Goal: Task Accomplishment & Management: Complete application form

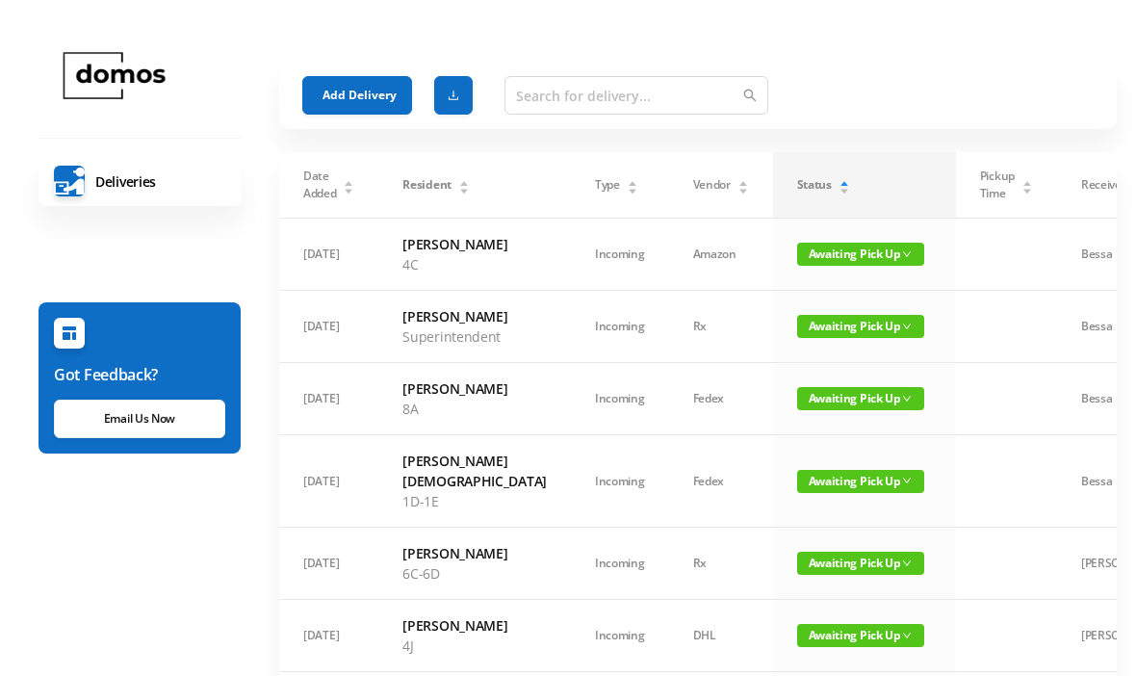
scroll to position [-60, 0]
click at [375, 90] on button "Add Delivery" at bounding box center [357, 95] width 110 height 39
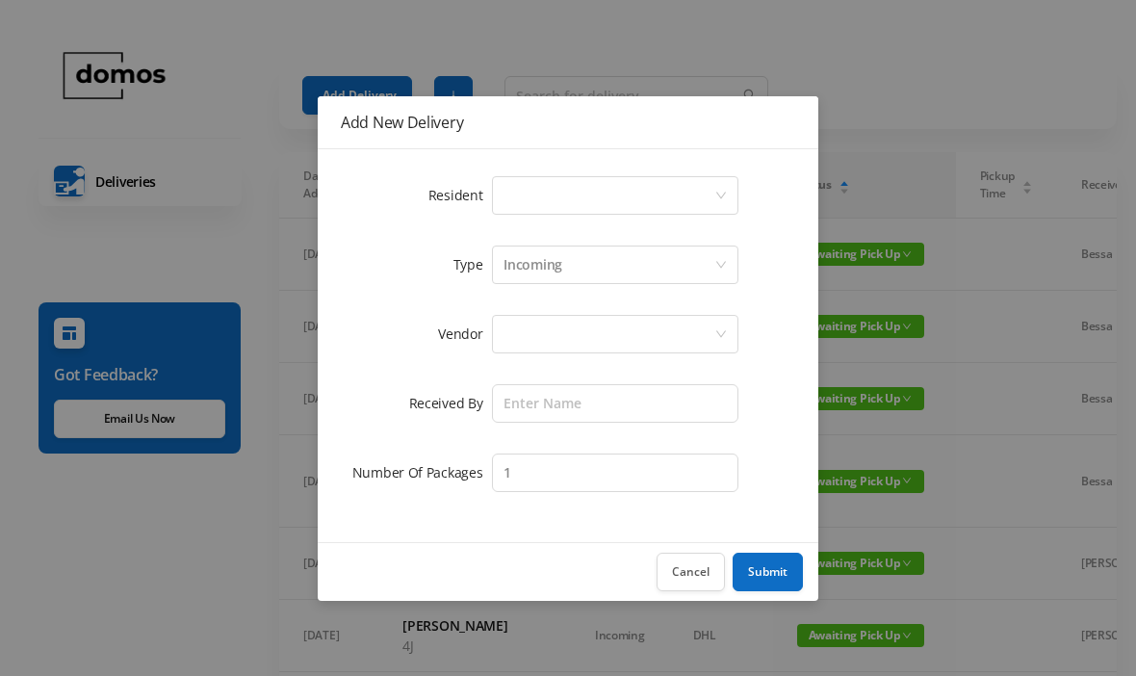
click at [585, 196] on div "Select a person" at bounding box center [609, 195] width 211 height 37
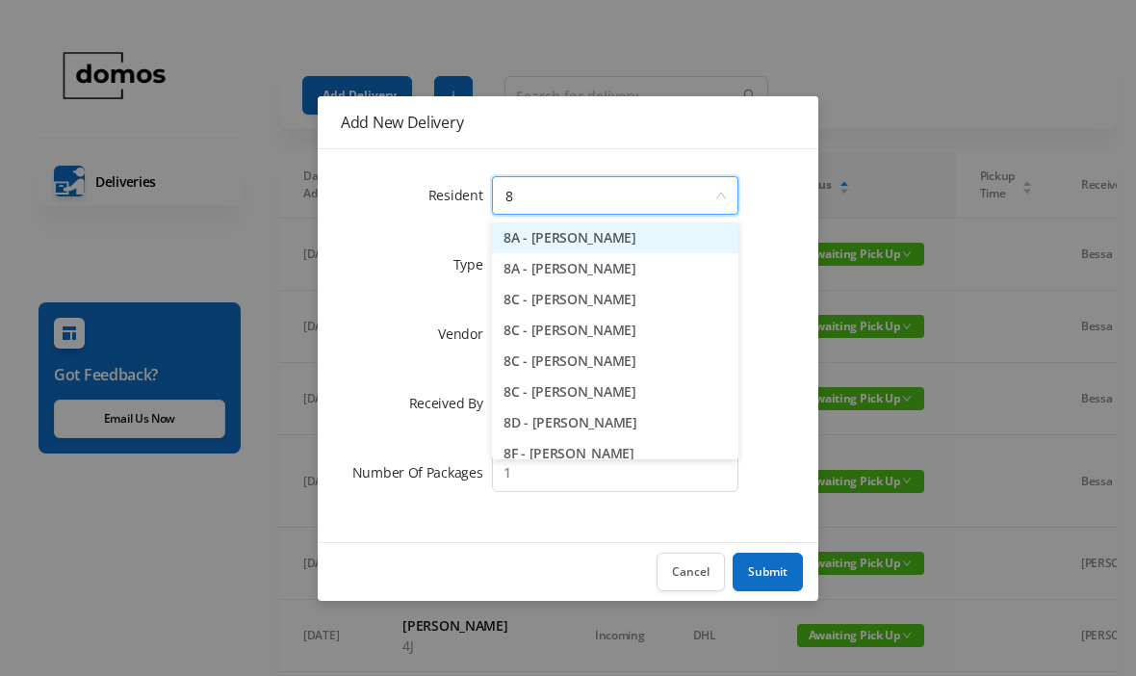
type input "8h"
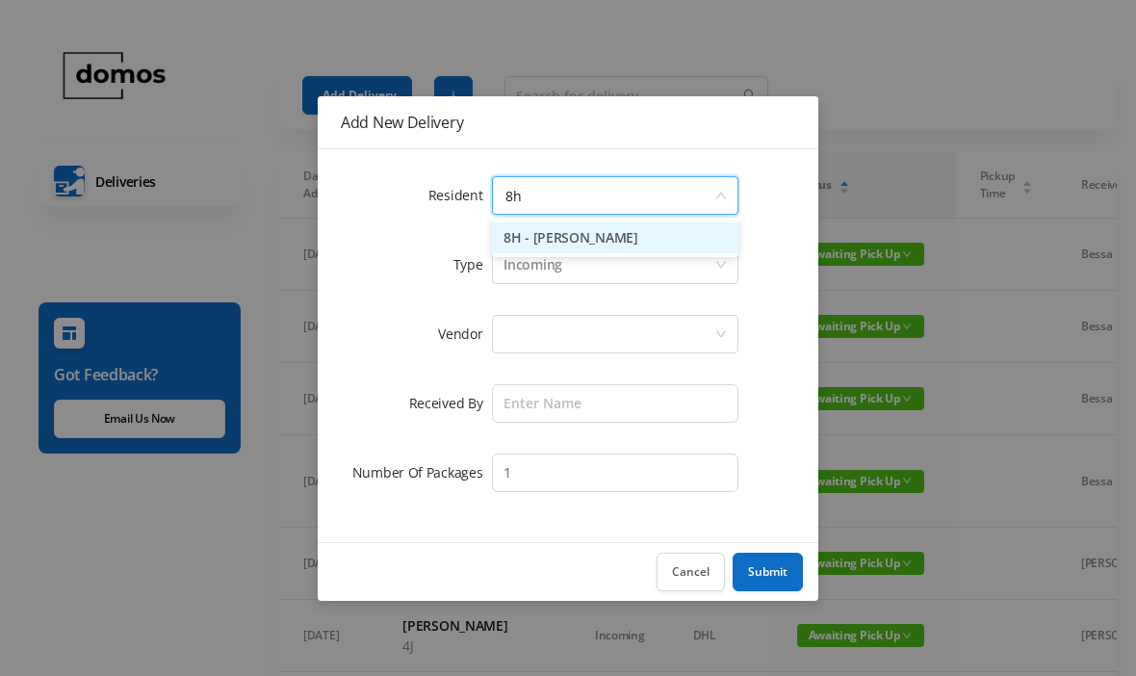
click at [633, 234] on li "8H - [PERSON_NAME]" at bounding box center [615, 237] width 247 height 31
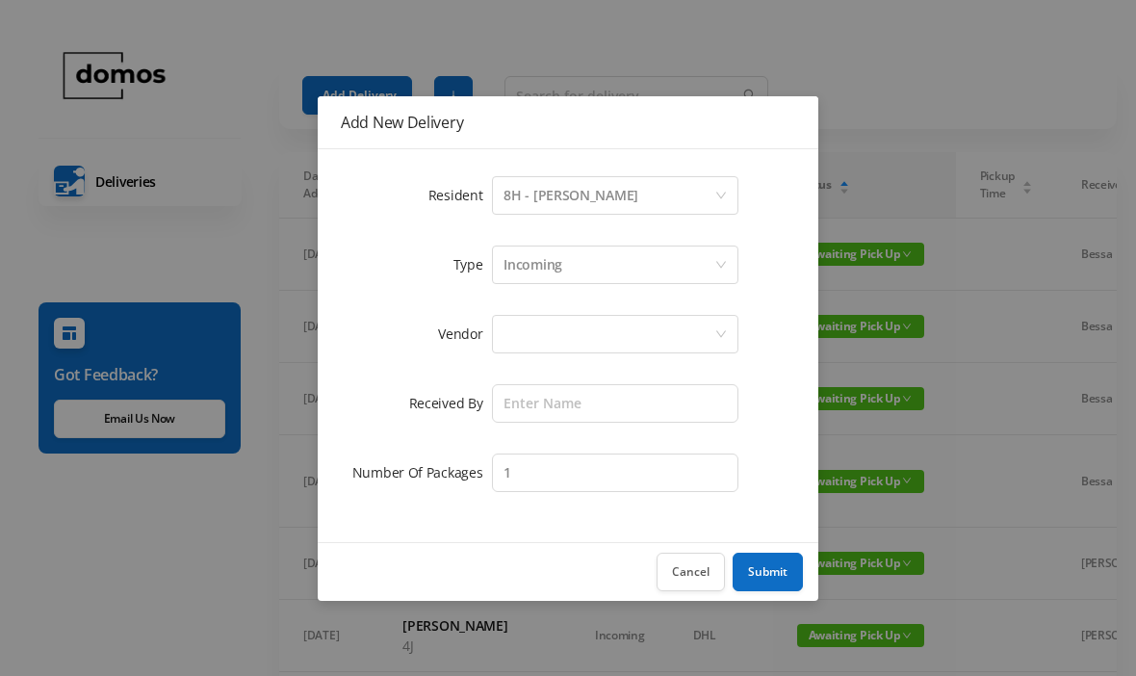
click at [609, 325] on div at bounding box center [609, 334] width 211 height 37
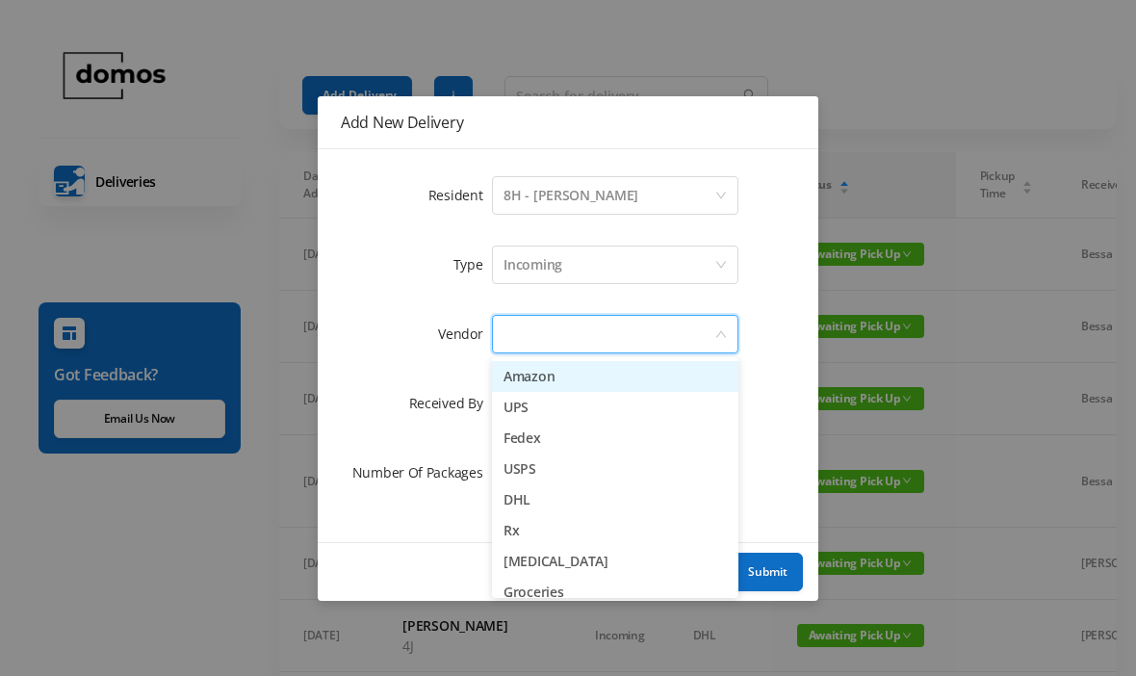
click at [546, 471] on li "USPS" at bounding box center [615, 469] width 247 height 31
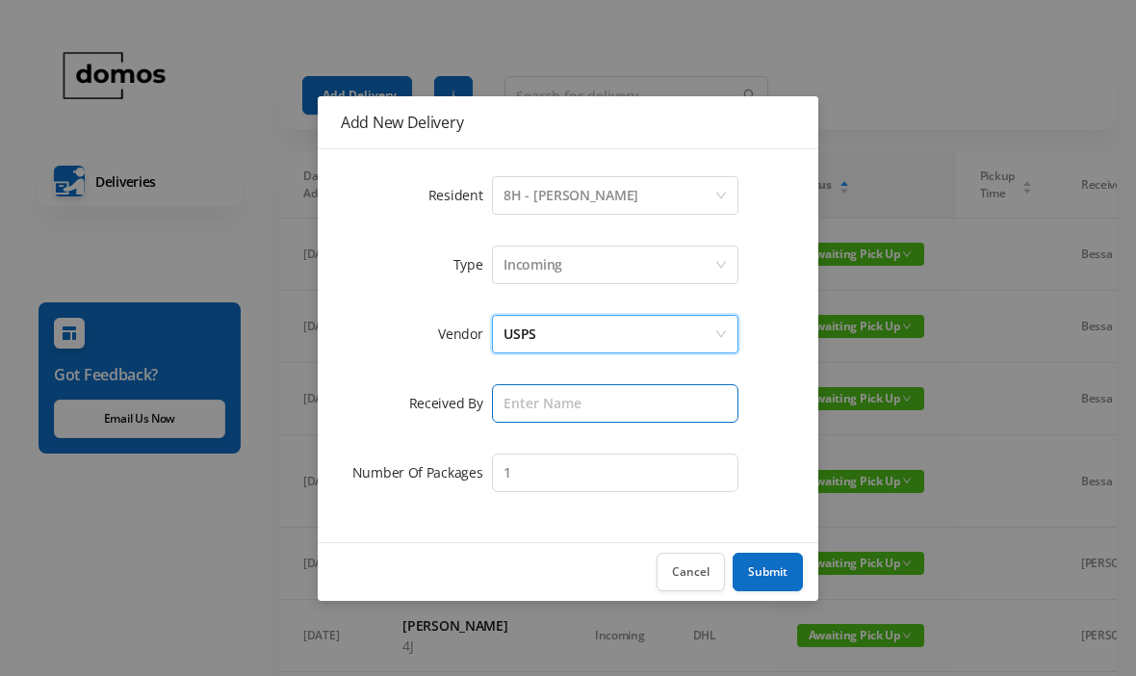
click at [611, 396] on input "text" at bounding box center [615, 403] width 247 height 39
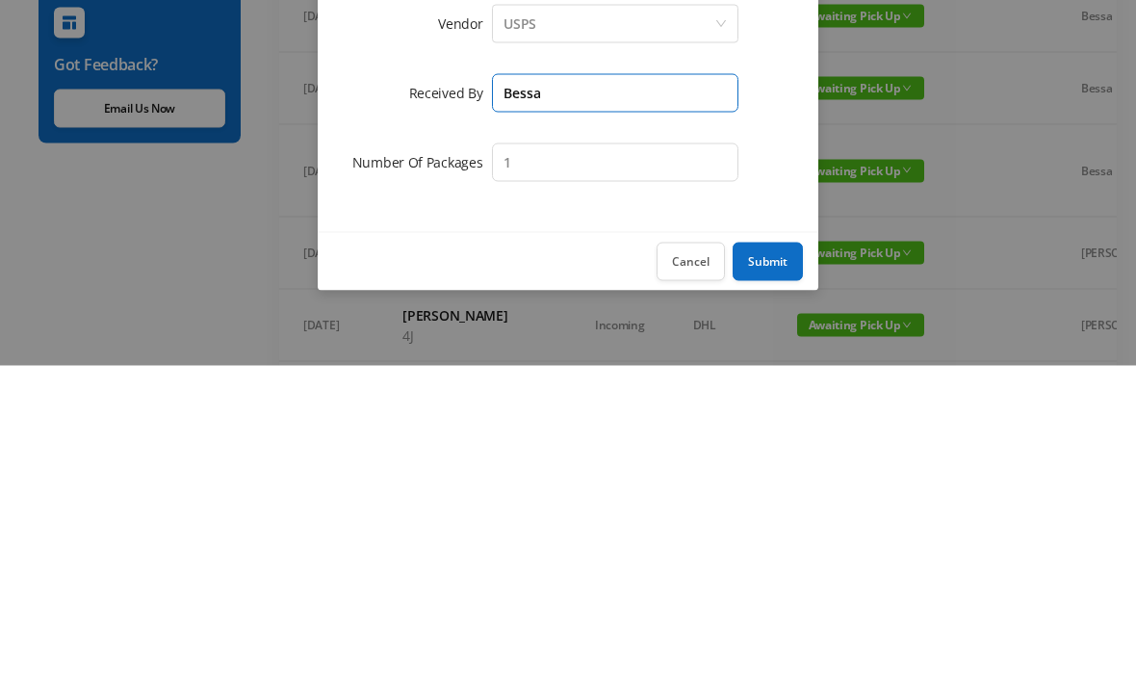
type input "Bessa"
click at [774, 553] on button "Submit" at bounding box center [768, 572] width 70 height 39
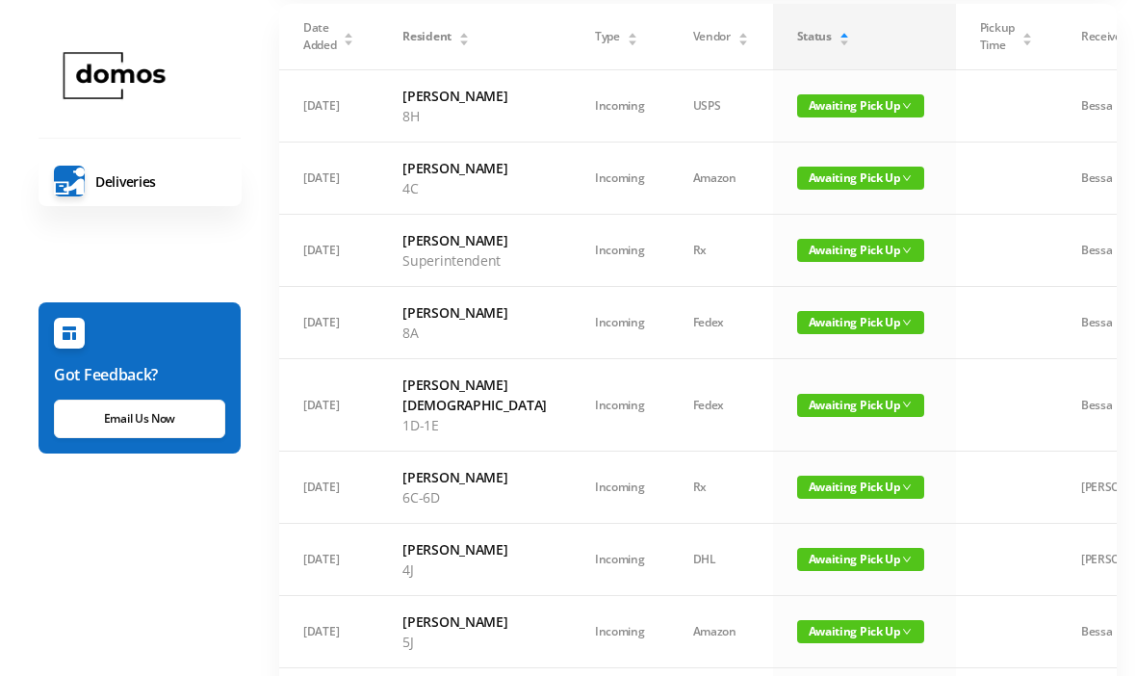
scroll to position [0, 0]
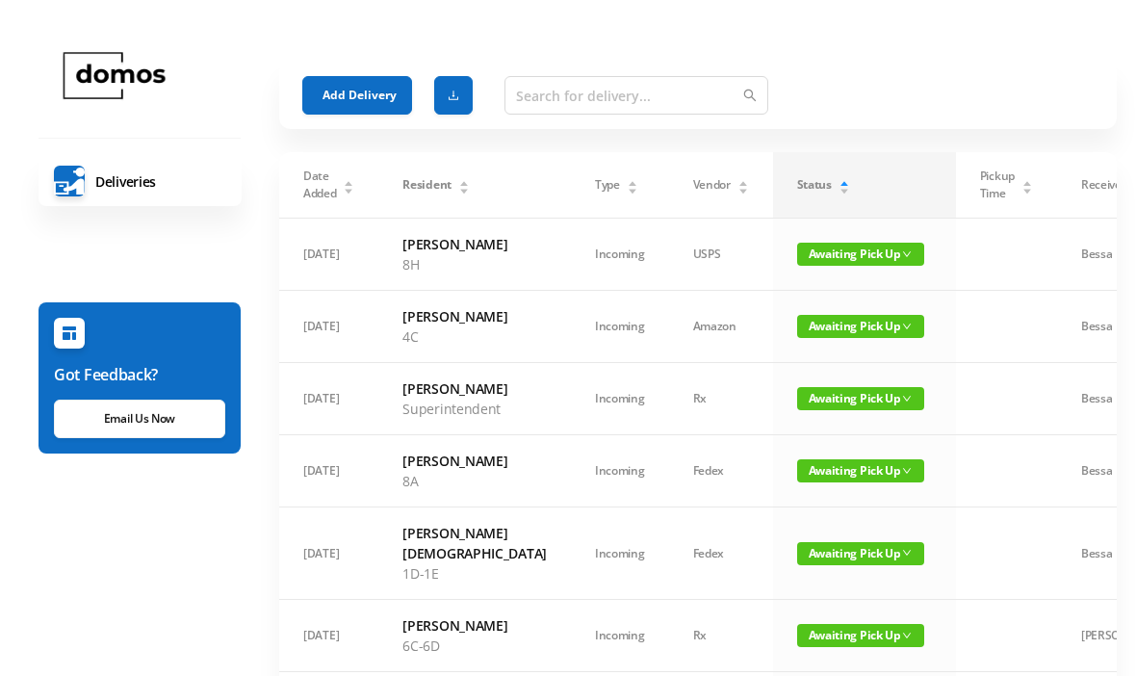
click at [391, 92] on button "Add Delivery" at bounding box center [357, 95] width 110 height 39
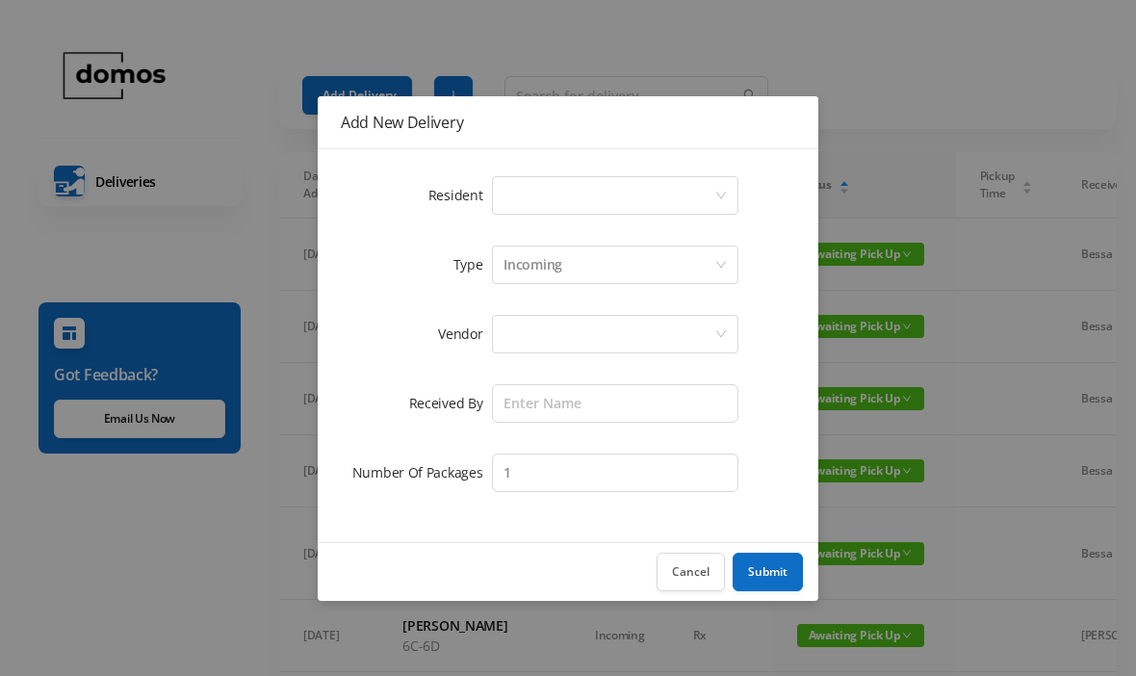
click at [599, 184] on div "Select a person" at bounding box center [609, 195] width 211 height 37
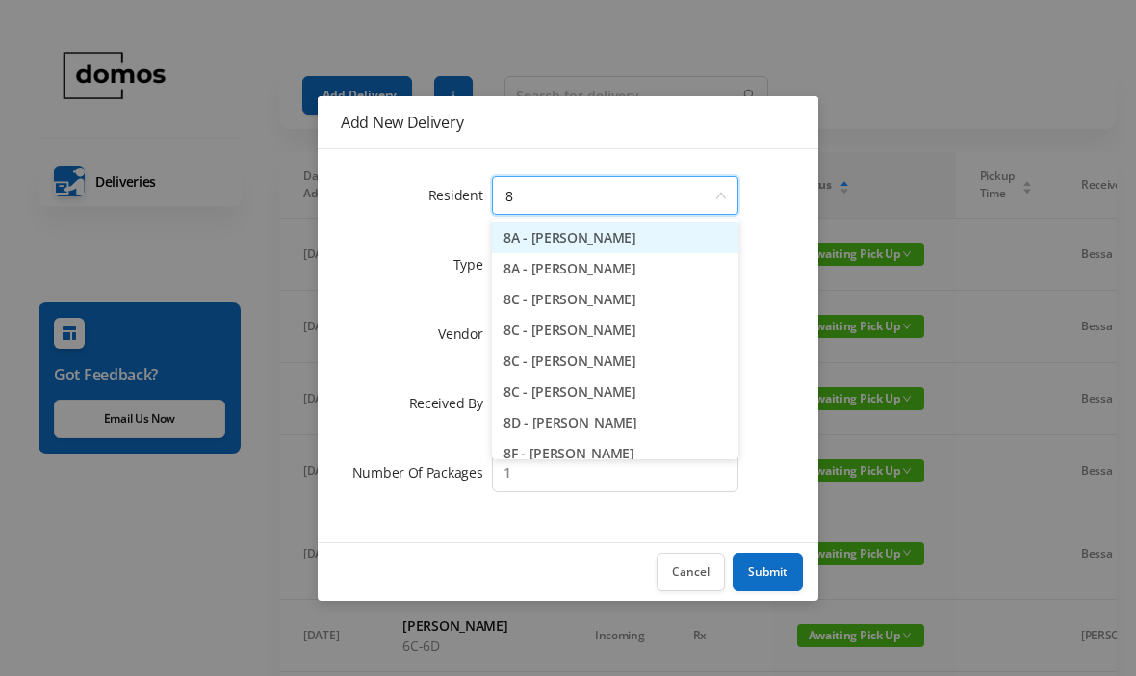
type input "8a"
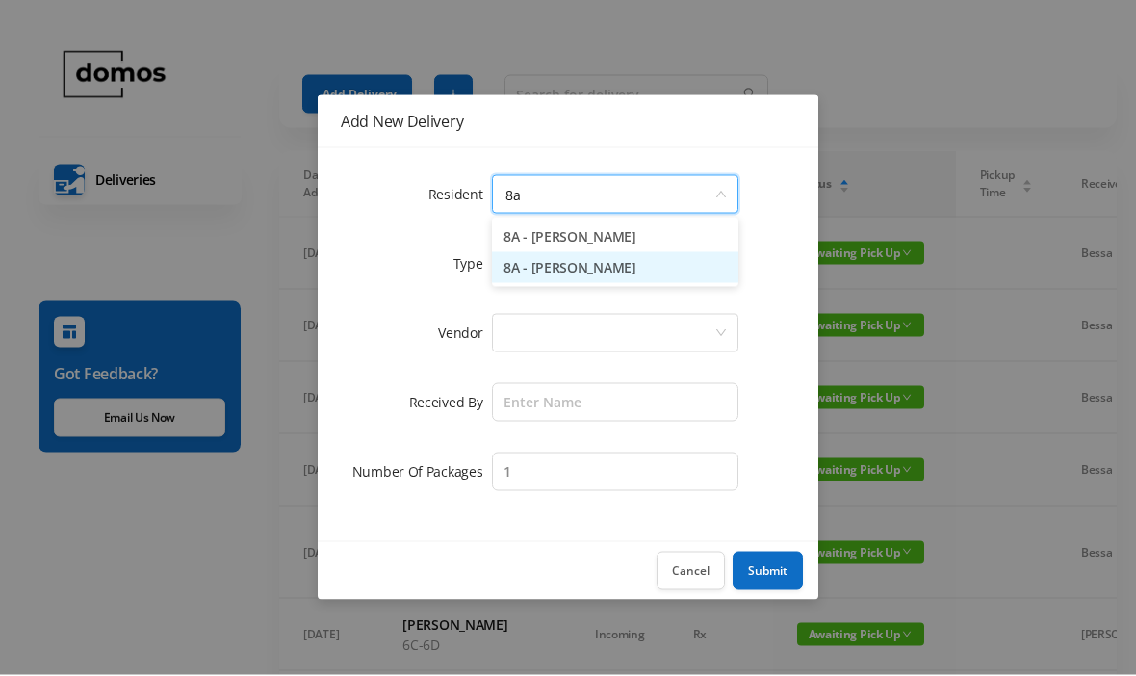
click at [615, 275] on li "8A - [PERSON_NAME]" at bounding box center [615, 268] width 247 height 31
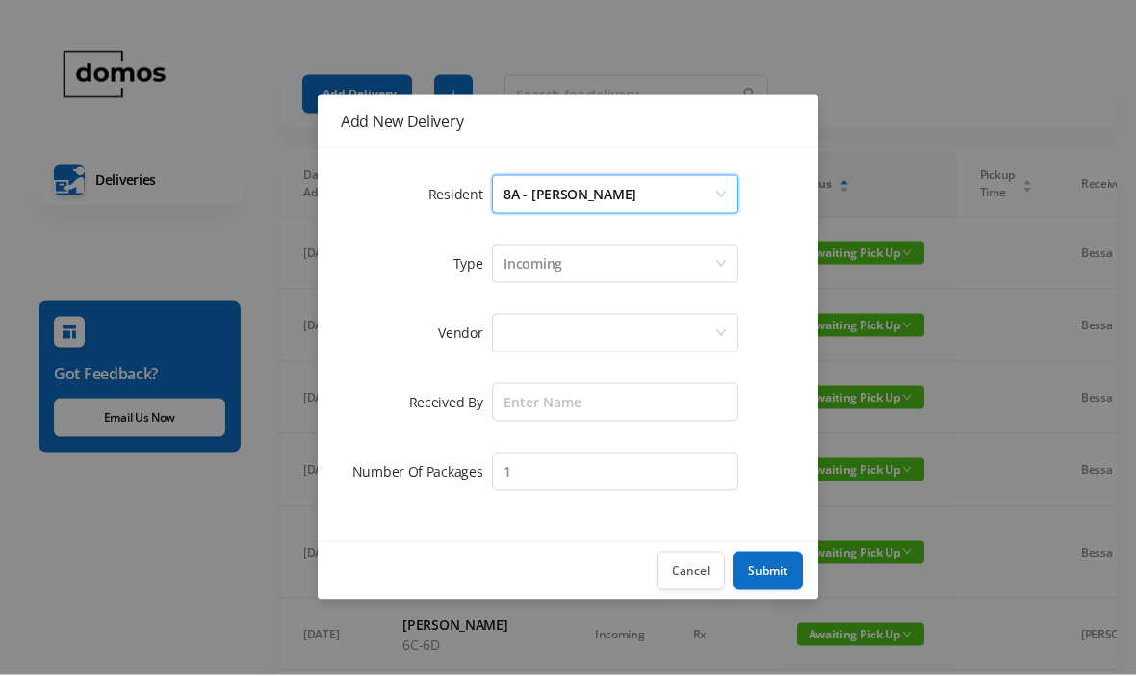
scroll to position [2, 0]
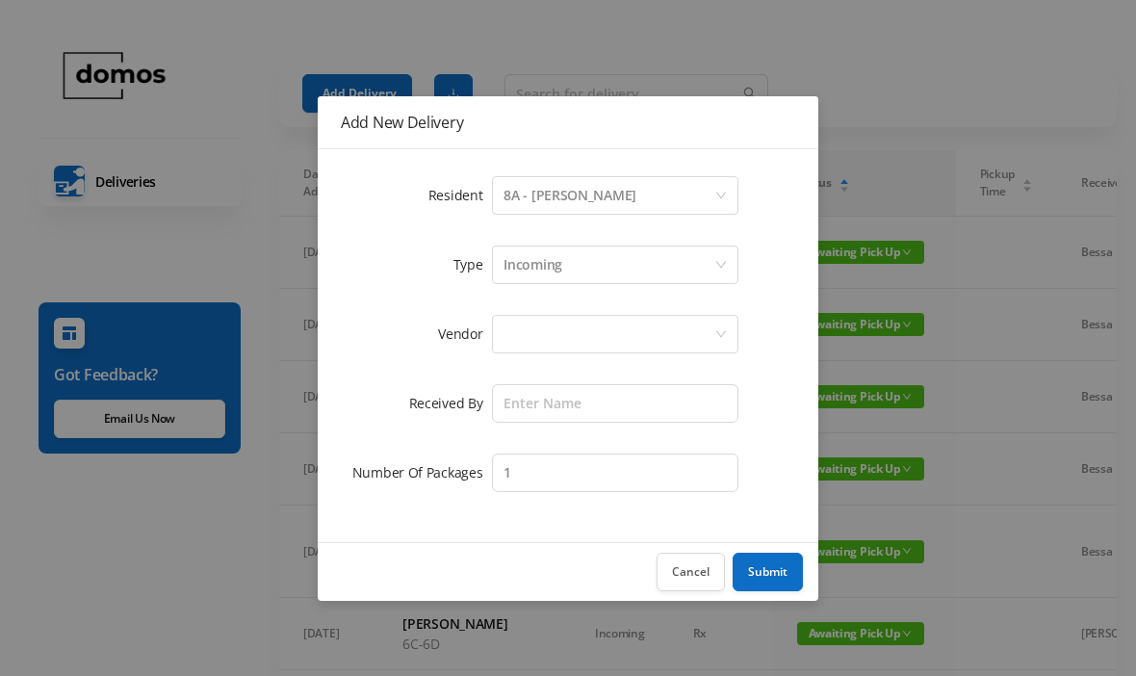
click at [642, 332] on div at bounding box center [609, 334] width 211 height 37
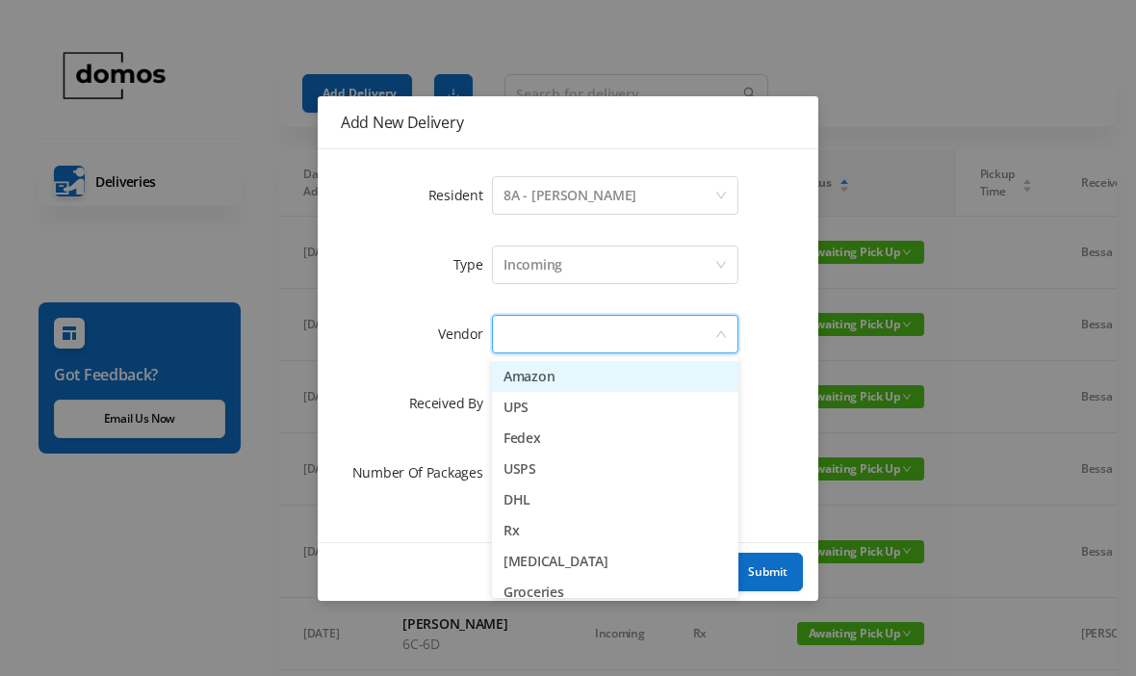
click at [551, 465] on li "USPS" at bounding box center [615, 469] width 247 height 31
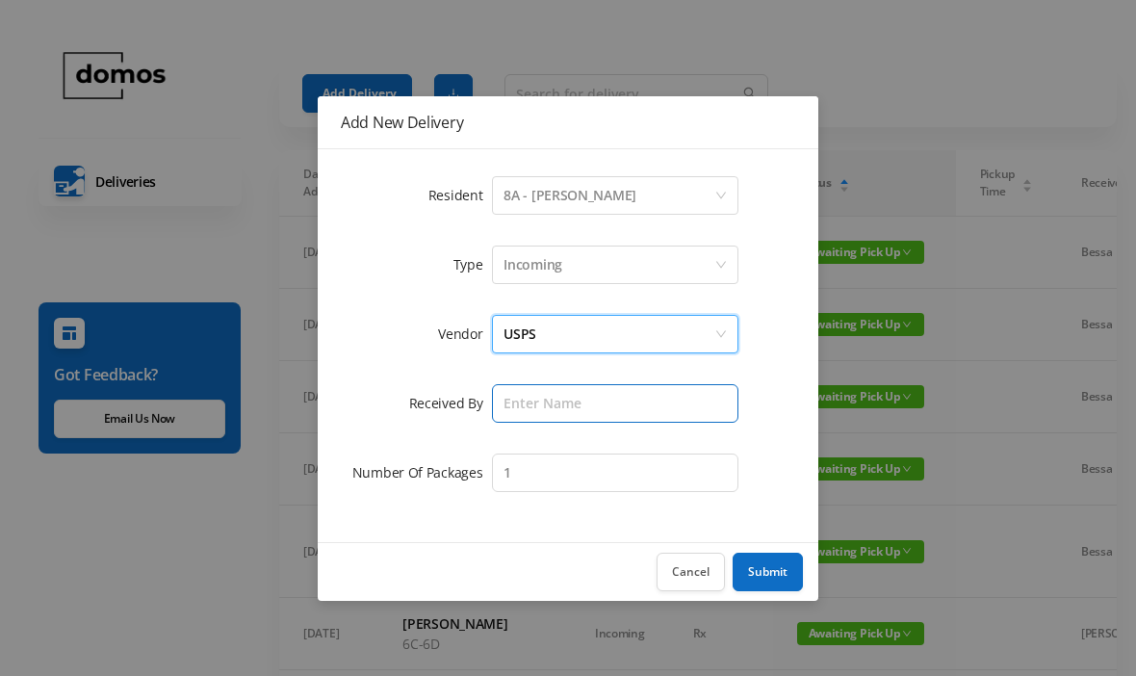
click at [623, 403] on input "text" at bounding box center [615, 403] width 247 height 39
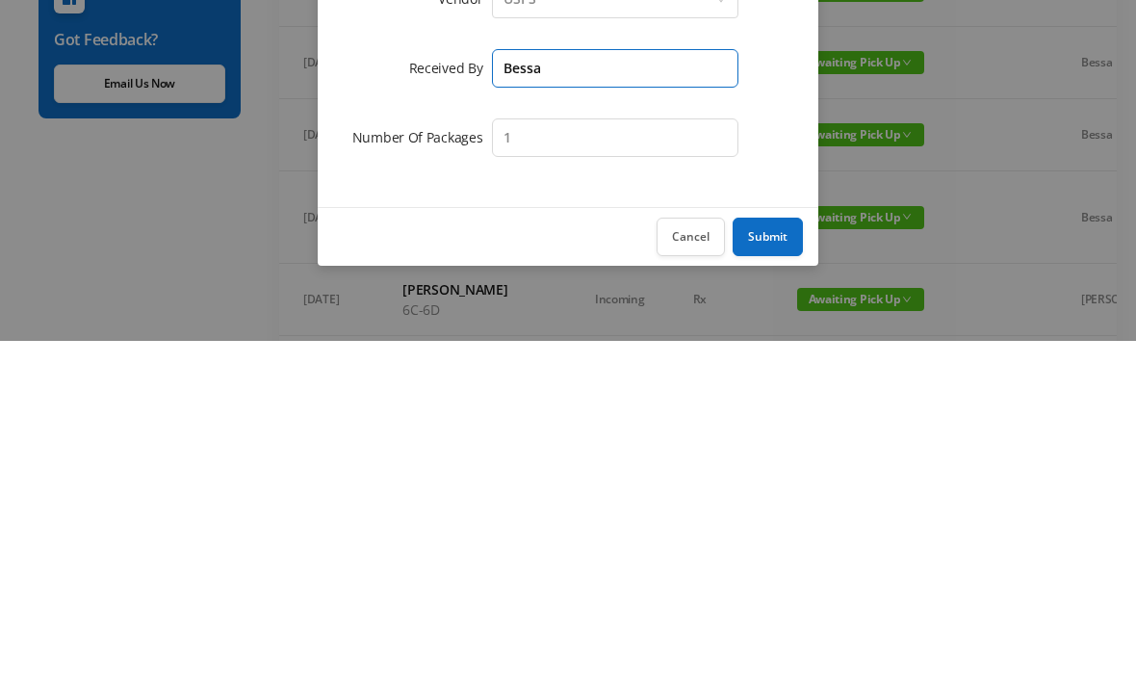
type input "Bessa"
click at [779, 553] on button "Submit" at bounding box center [768, 572] width 70 height 39
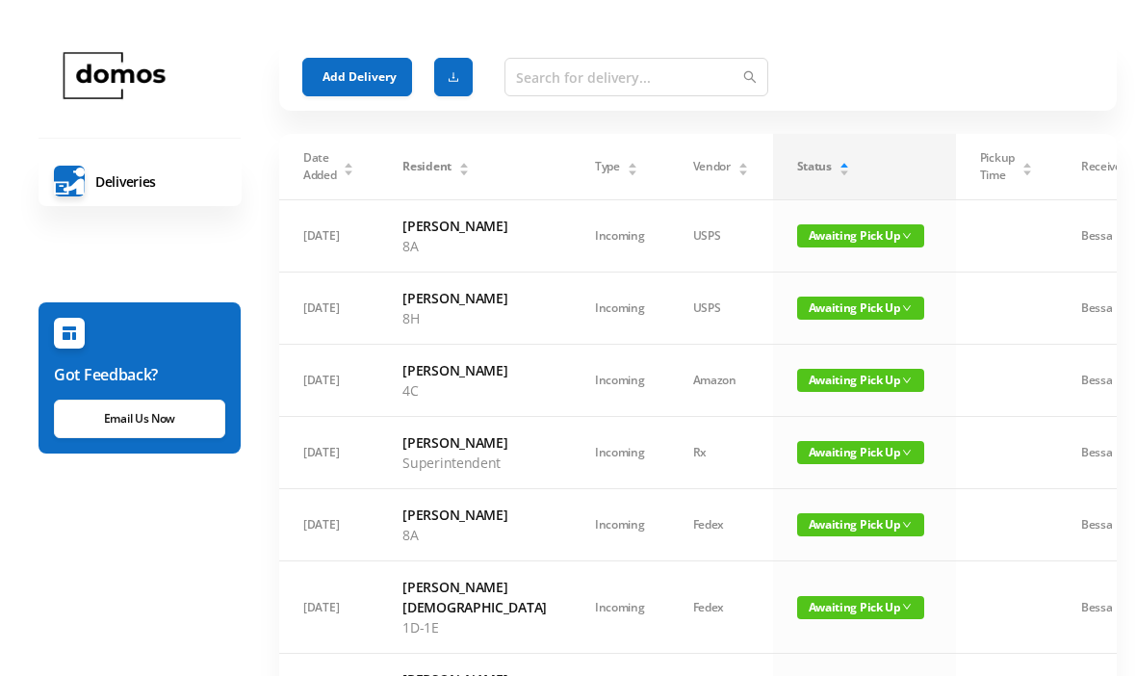
scroll to position [0, 0]
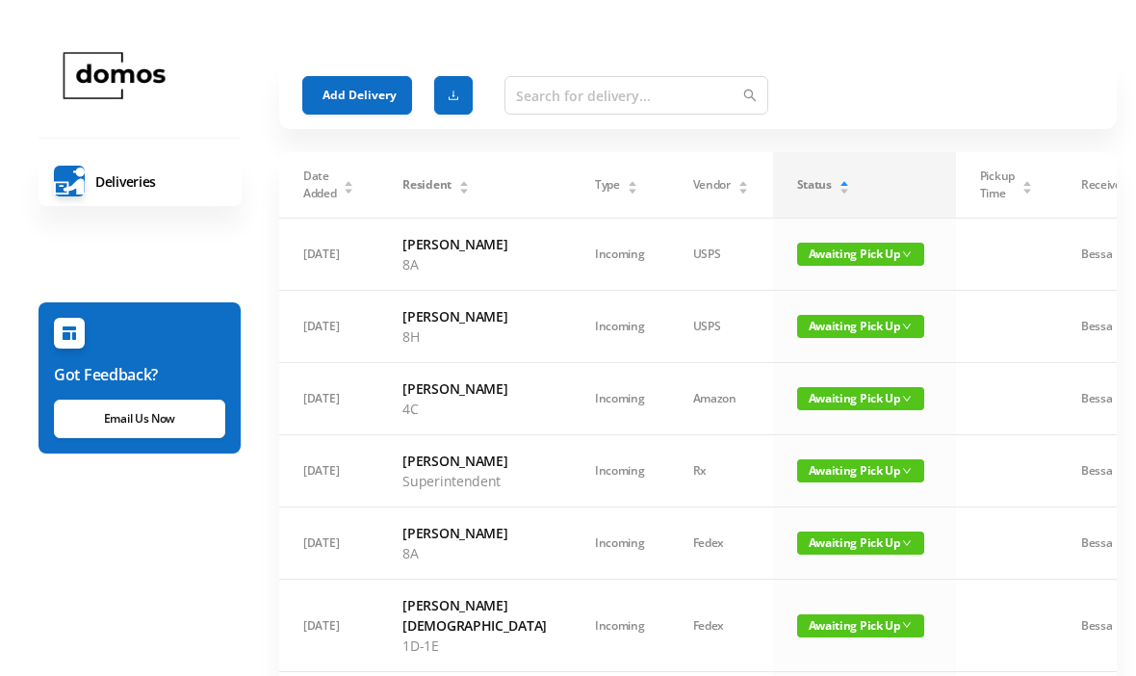
click at [365, 90] on button "Add Delivery" at bounding box center [357, 95] width 110 height 39
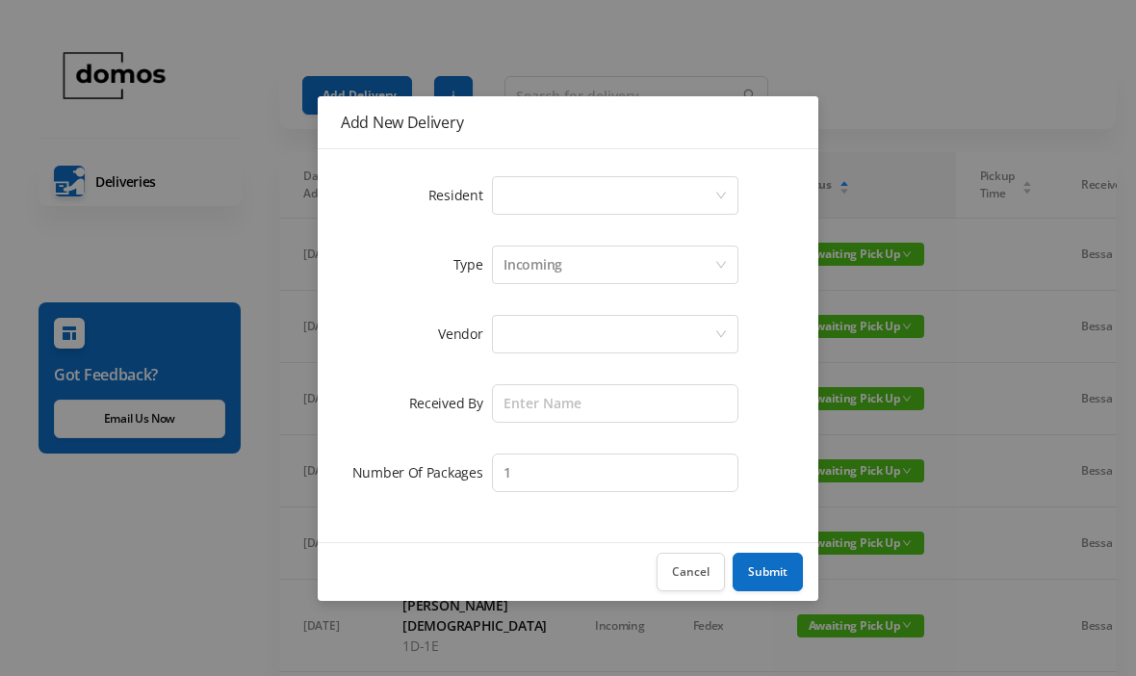
click at [599, 193] on div "Select a person" at bounding box center [609, 195] width 211 height 37
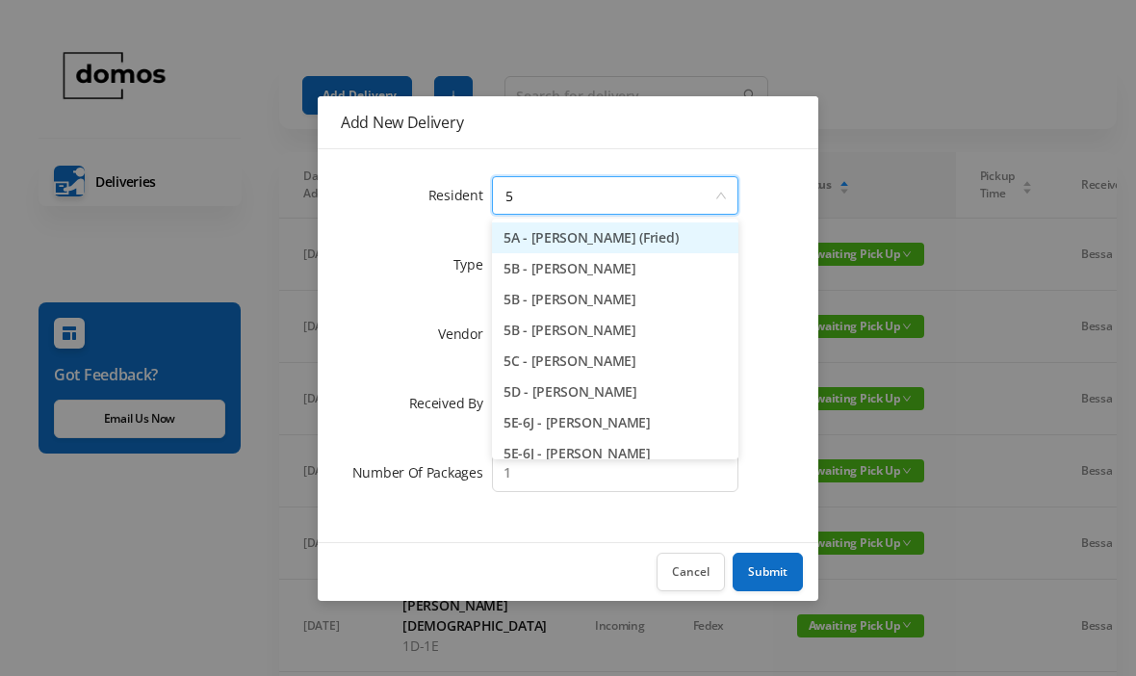
type input "5j"
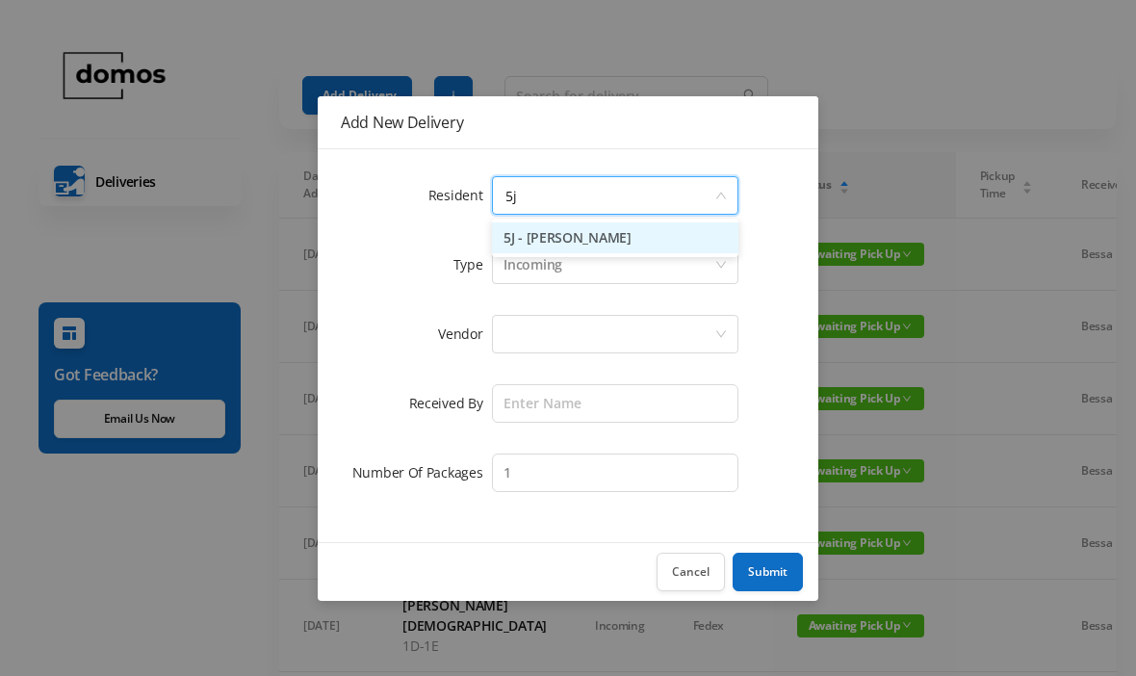
click at [619, 237] on li "5J - [PERSON_NAME]" at bounding box center [615, 237] width 247 height 31
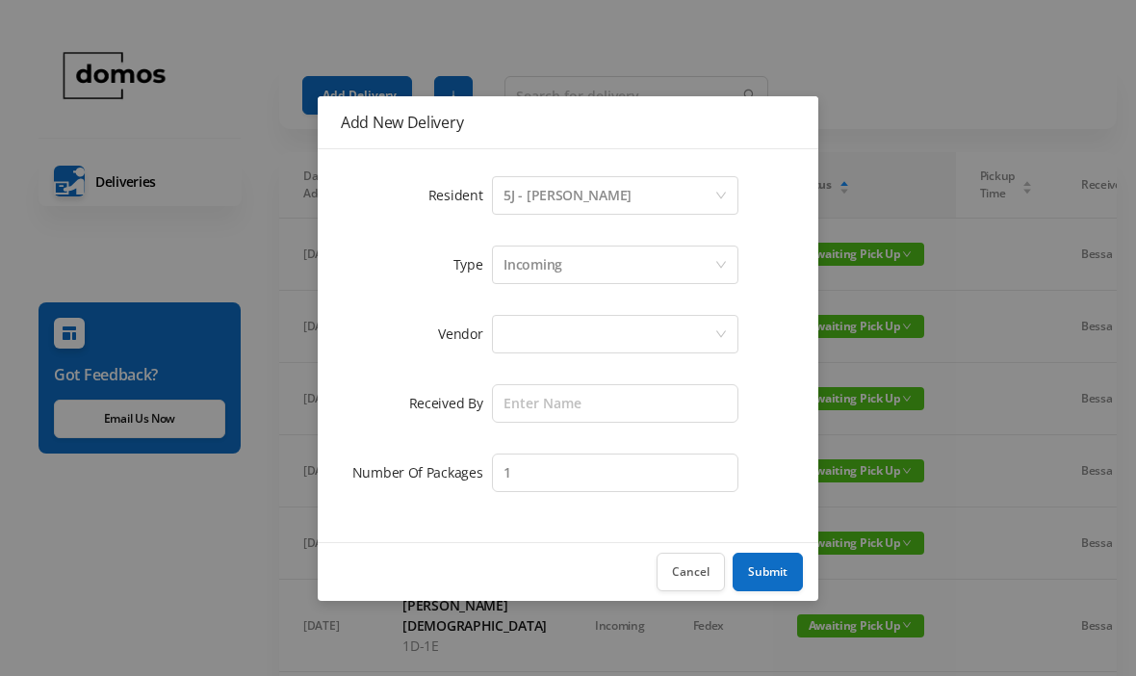
click at [611, 317] on div at bounding box center [609, 334] width 211 height 37
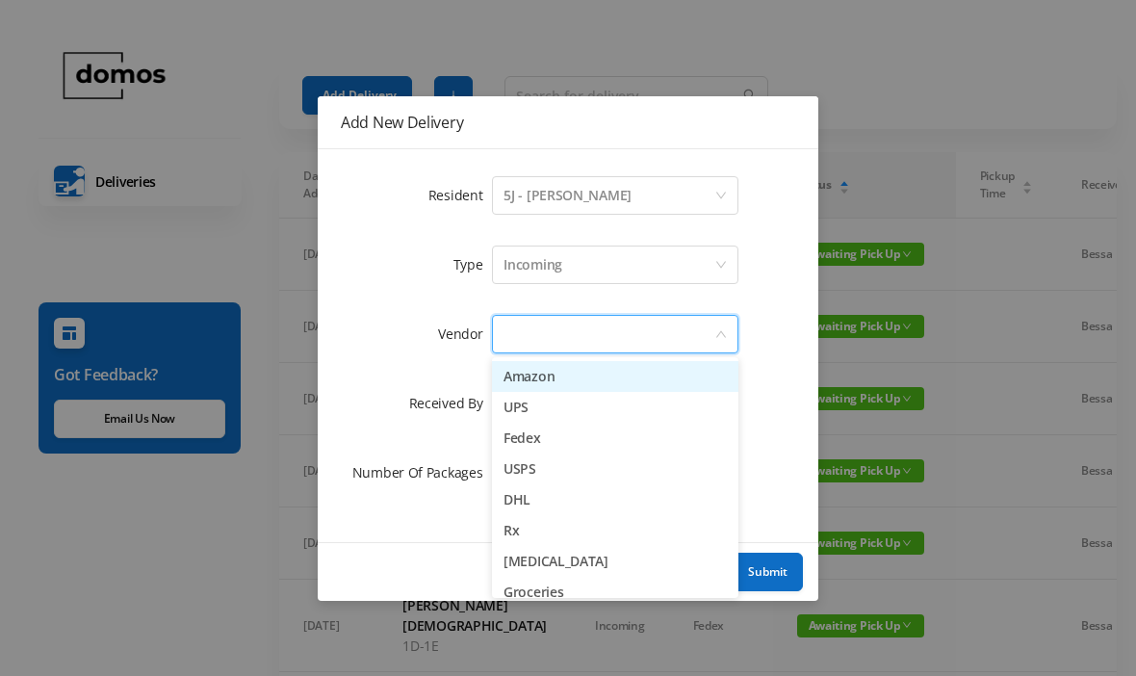
click at [547, 468] on li "USPS" at bounding box center [615, 469] width 247 height 31
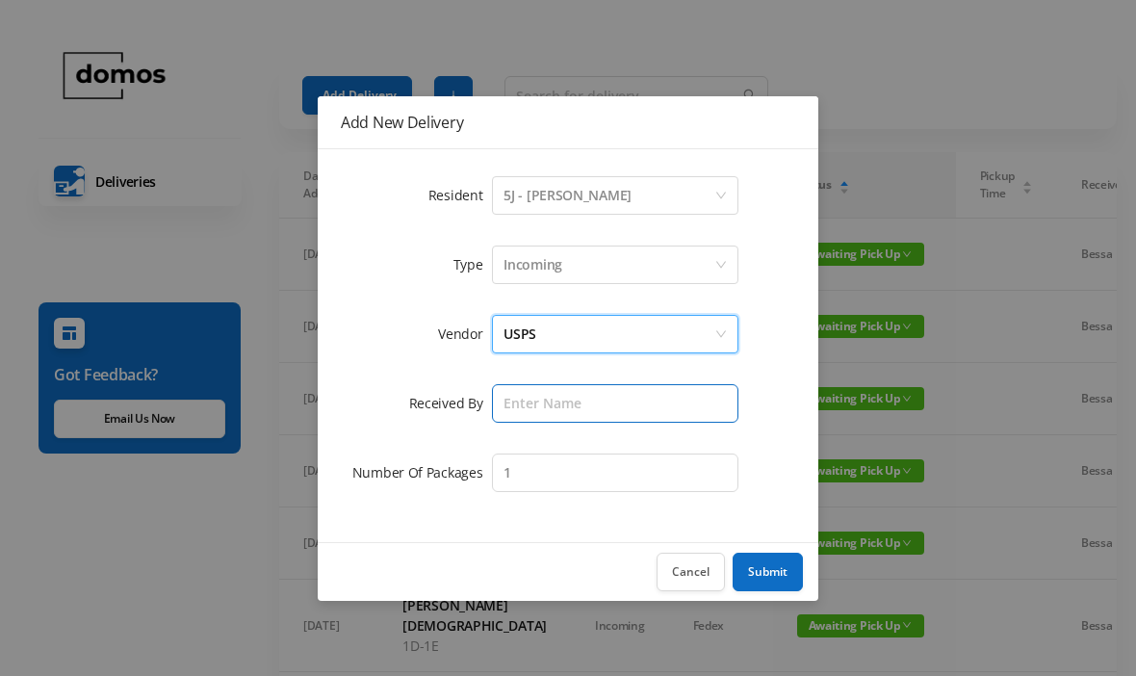
click at [624, 395] on input "text" at bounding box center [615, 403] width 247 height 39
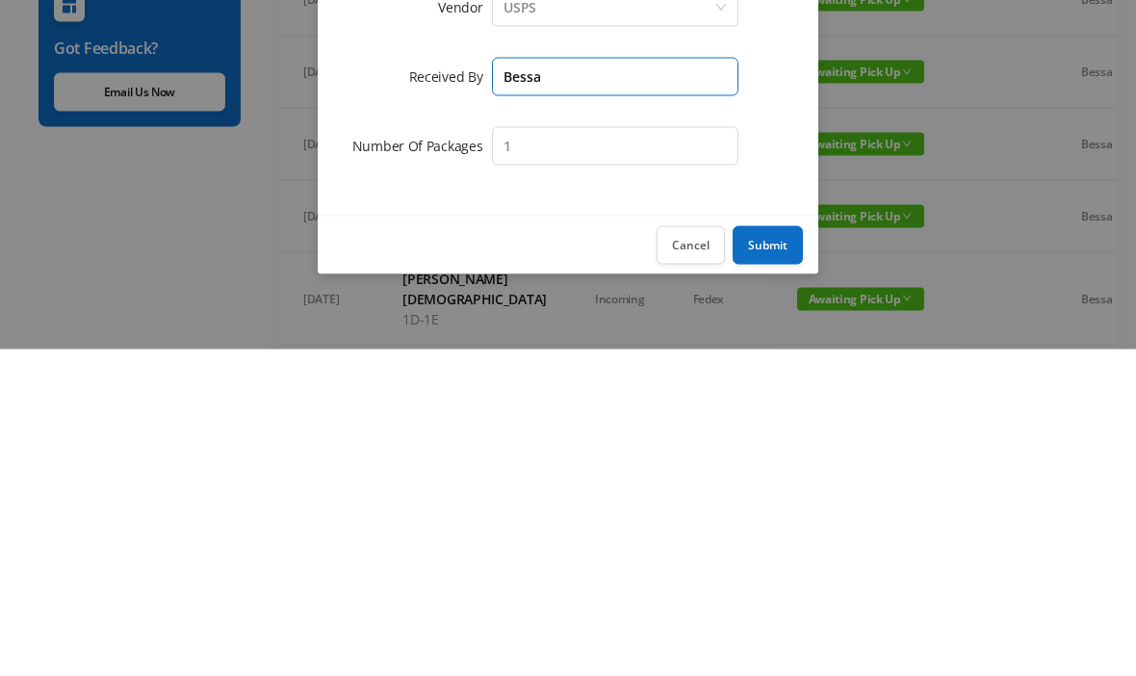
type input "Bessa"
click at [775, 553] on button "Submit" at bounding box center [768, 572] width 70 height 39
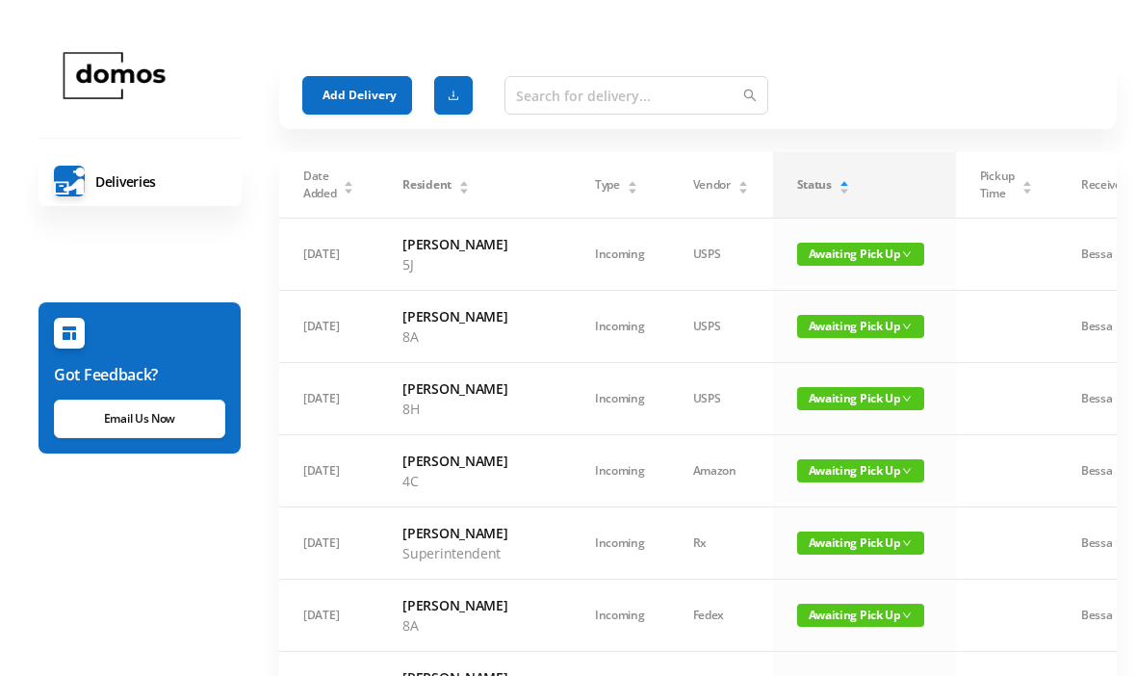
click at [372, 84] on button "Add Delivery" at bounding box center [357, 95] width 110 height 39
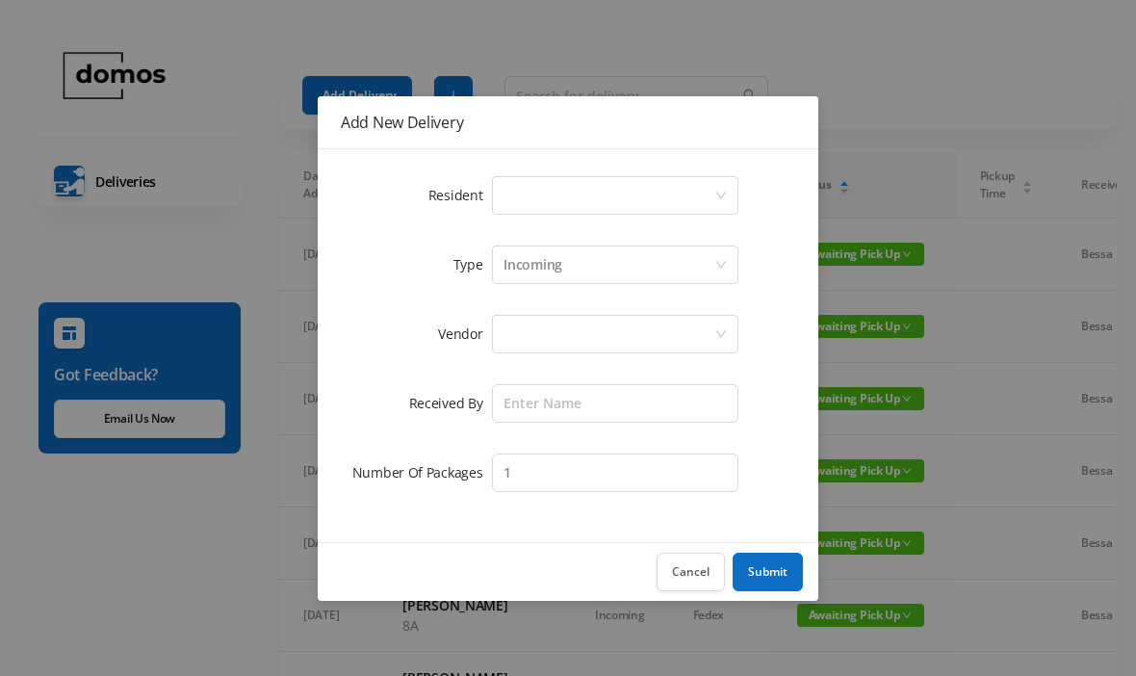
click at [640, 187] on div "Select a person" at bounding box center [609, 195] width 211 height 37
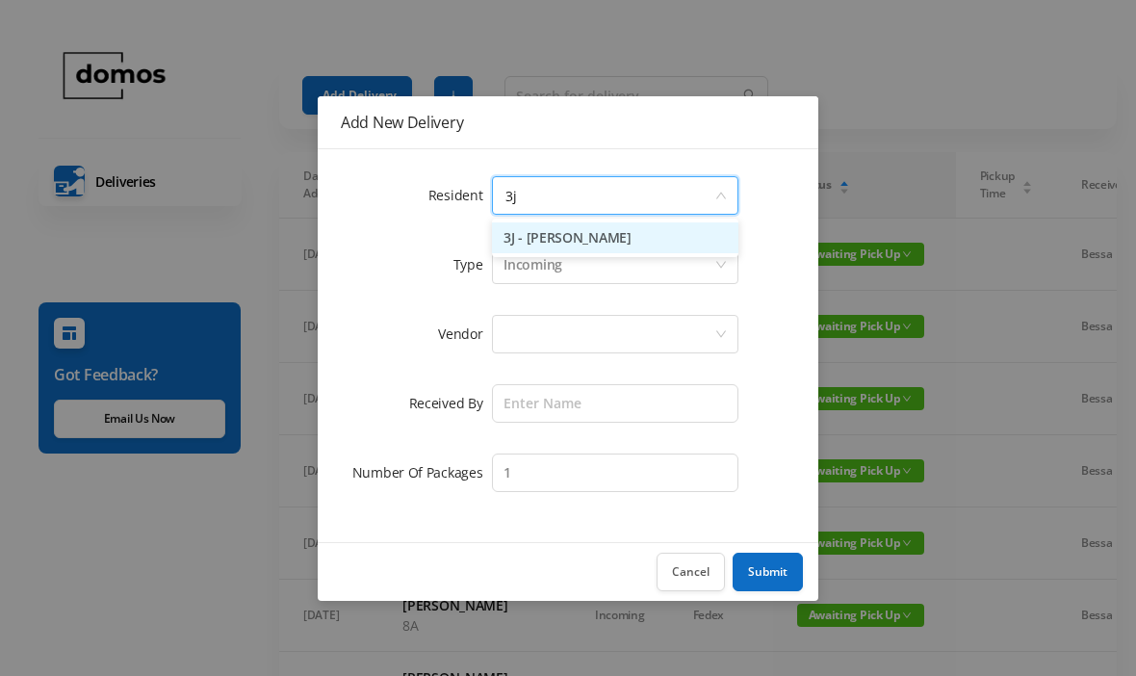
click at [638, 234] on li "3J - [PERSON_NAME]" at bounding box center [615, 237] width 247 height 31
type input "3j"
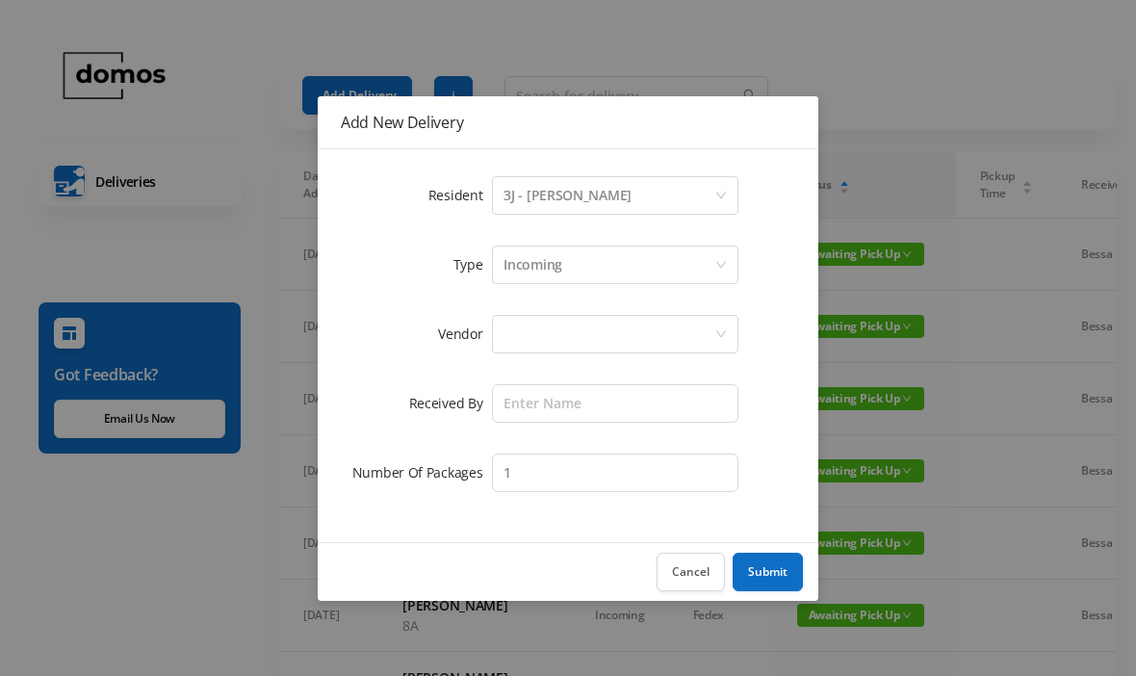
click at [642, 194] on div "Select a person 3J - [PERSON_NAME]" at bounding box center [609, 195] width 211 height 37
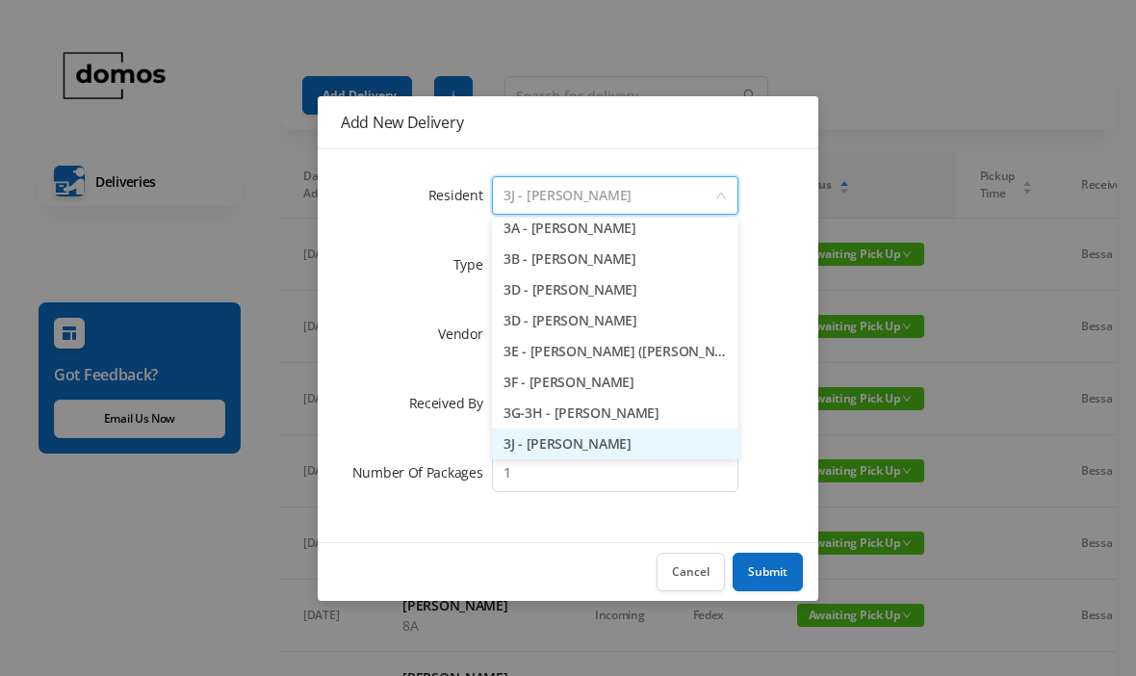
click at [662, 192] on input at bounding box center [609, 195] width 211 height 37
click at [686, 195] on input at bounding box center [609, 195] width 211 height 37
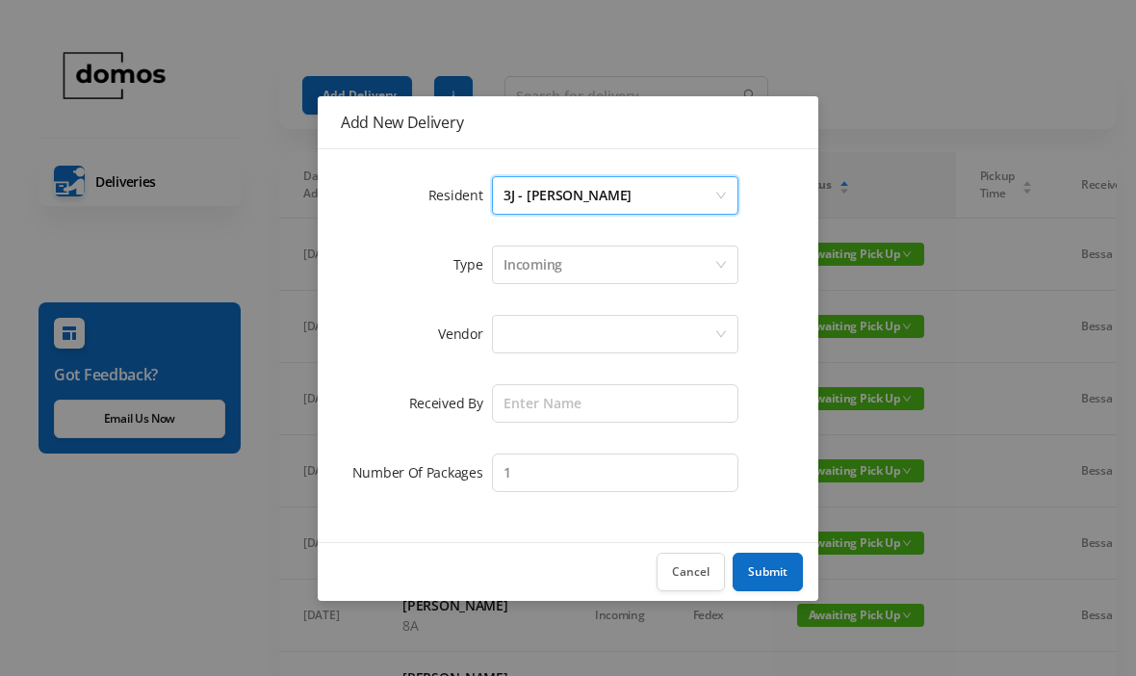
scroll to position [485, 0]
click at [888, 176] on div "Add New Delivery Resident Select a person 3J - [PERSON_NAME] Type Incoming Vend…" at bounding box center [568, 338] width 1136 height 676
click at [690, 572] on button "Cancel" at bounding box center [691, 572] width 68 height 39
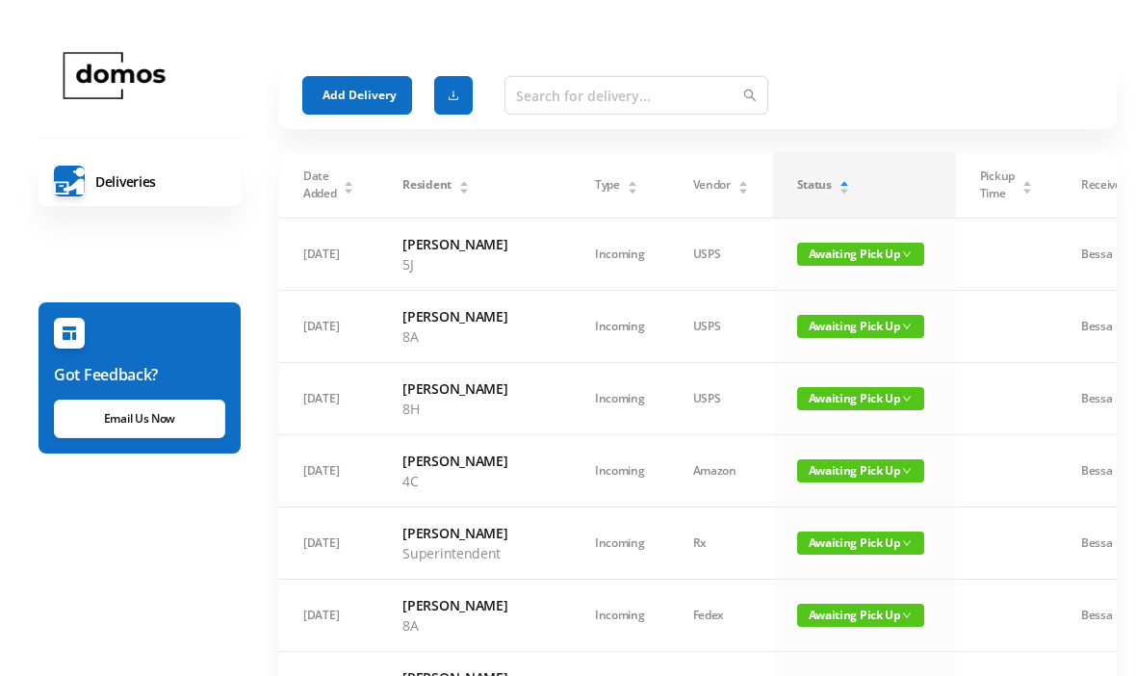
click at [368, 98] on button "Add Delivery" at bounding box center [357, 95] width 110 height 39
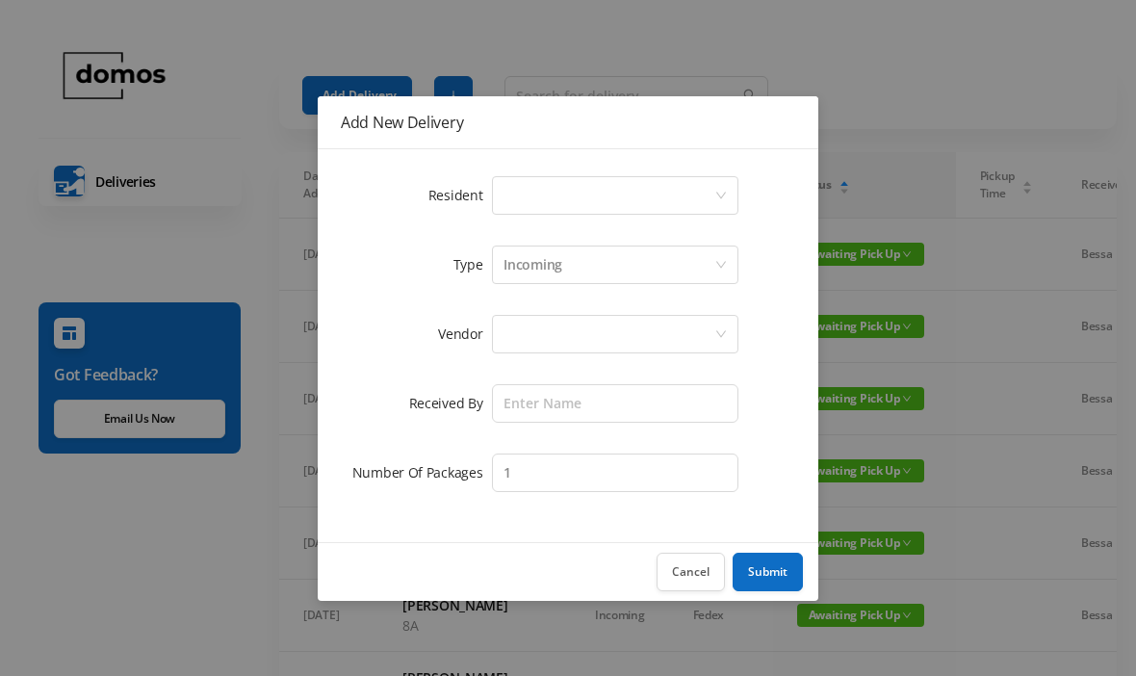
click at [603, 202] on div "Select a person" at bounding box center [609, 195] width 211 height 37
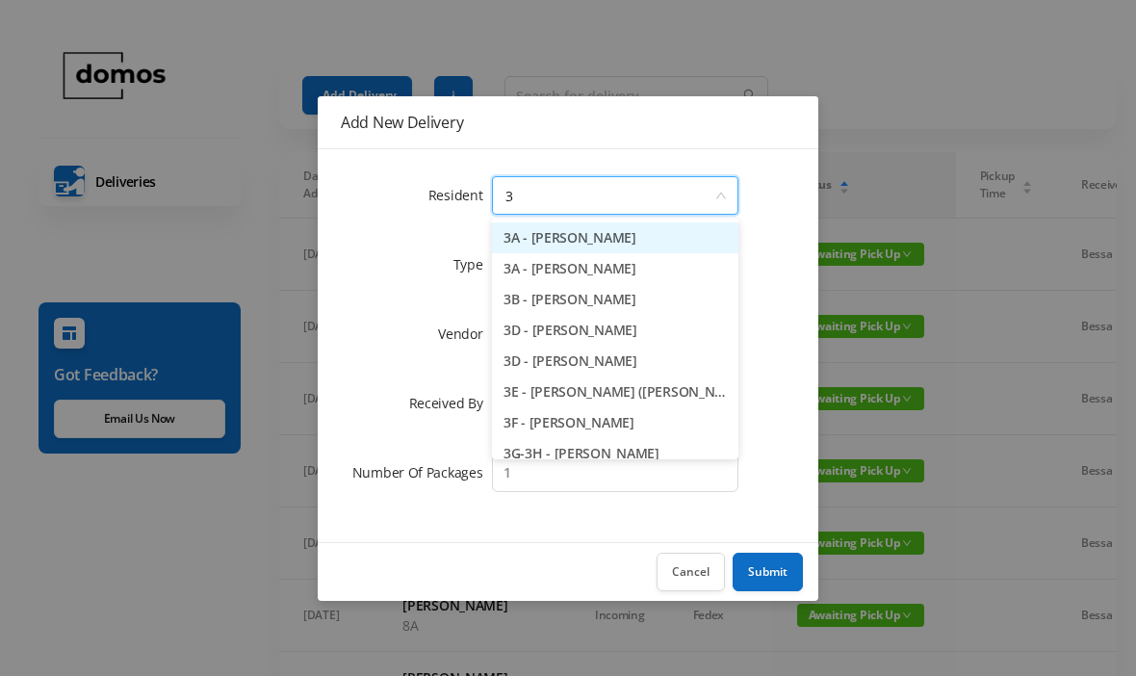
type input "3j"
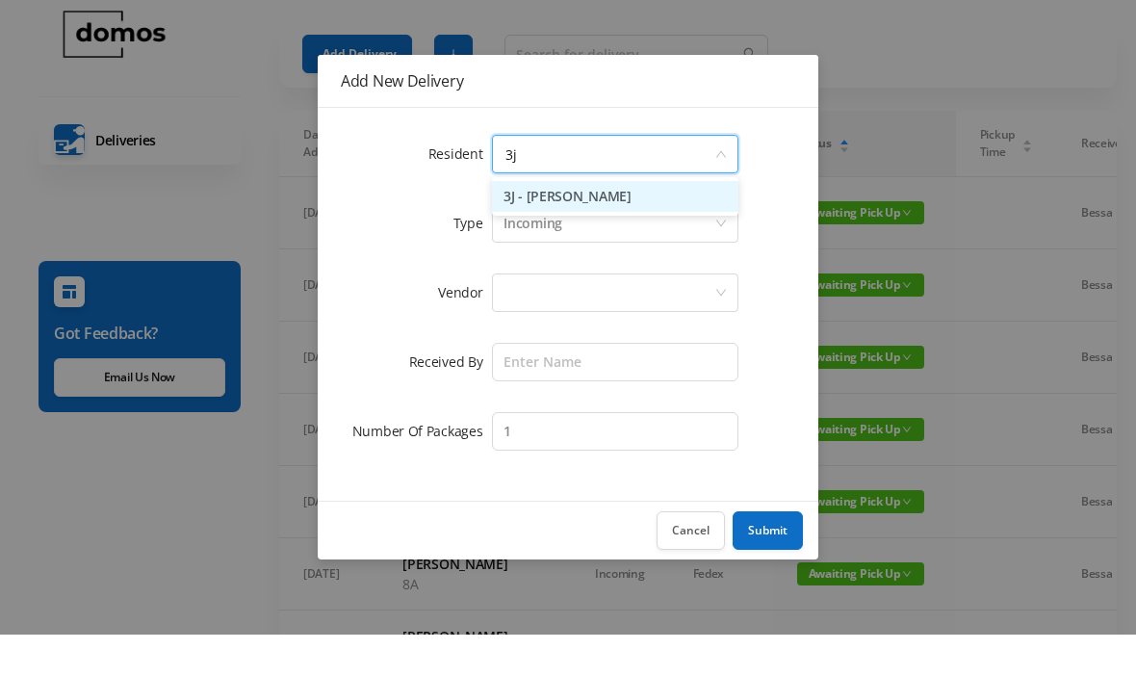
click at [622, 222] on li "3J - [PERSON_NAME]" at bounding box center [615, 237] width 247 height 31
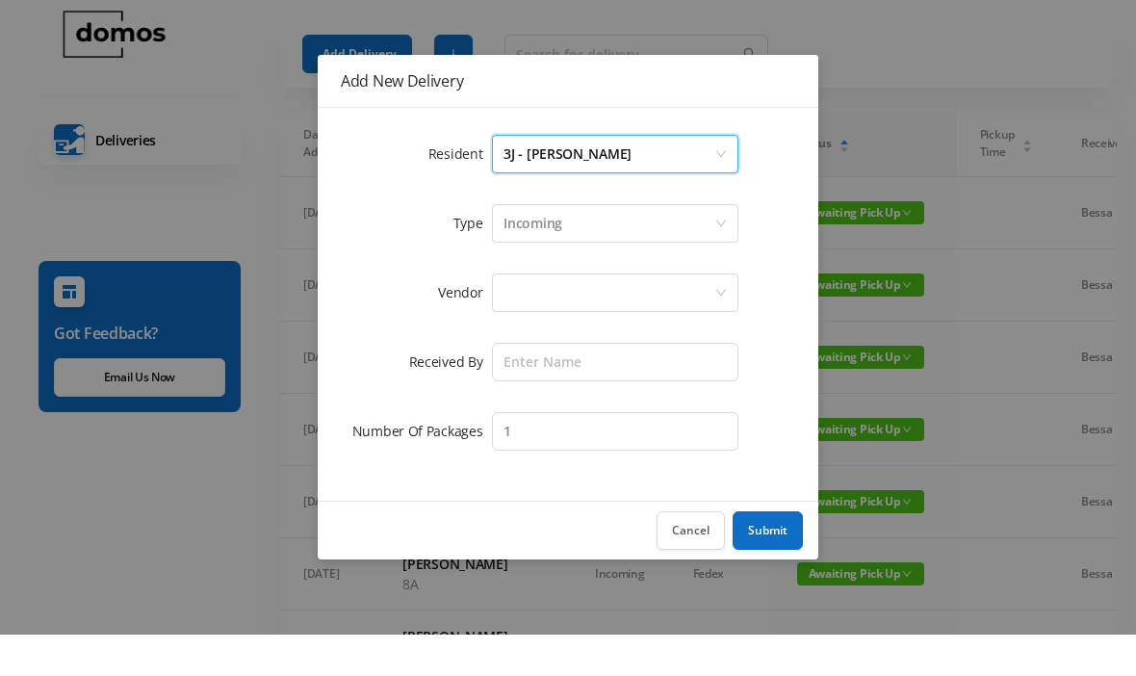
scroll to position [41, 0]
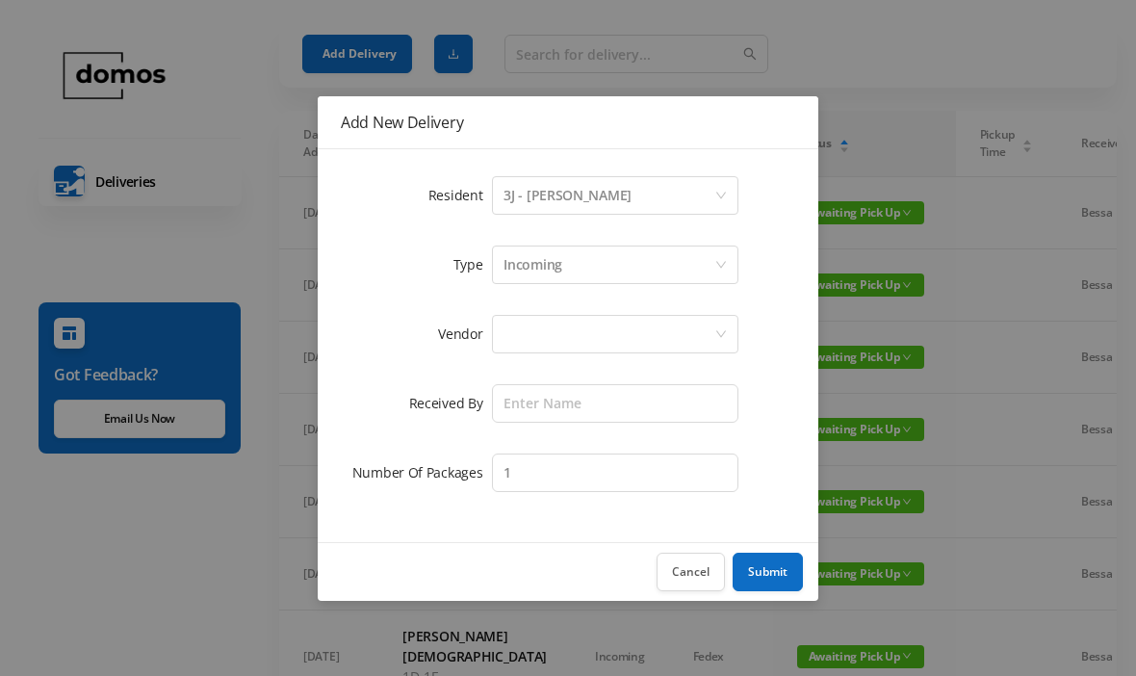
click at [613, 330] on div at bounding box center [609, 334] width 211 height 37
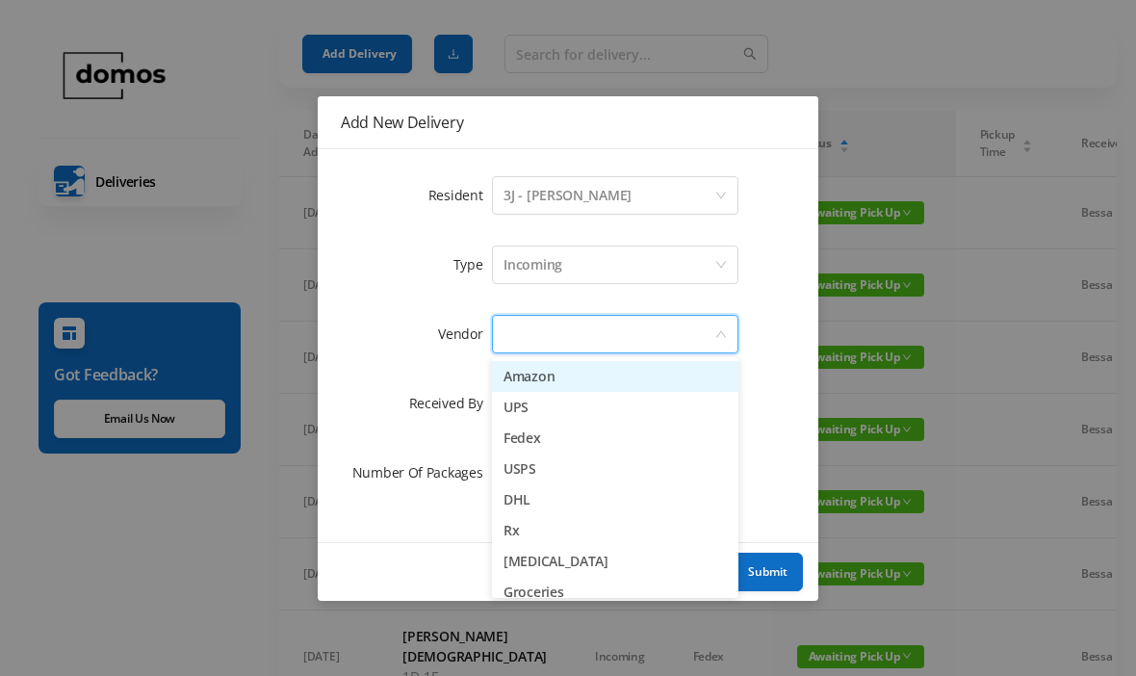
click at [563, 379] on li "Amazon" at bounding box center [615, 376] width 247 height 31
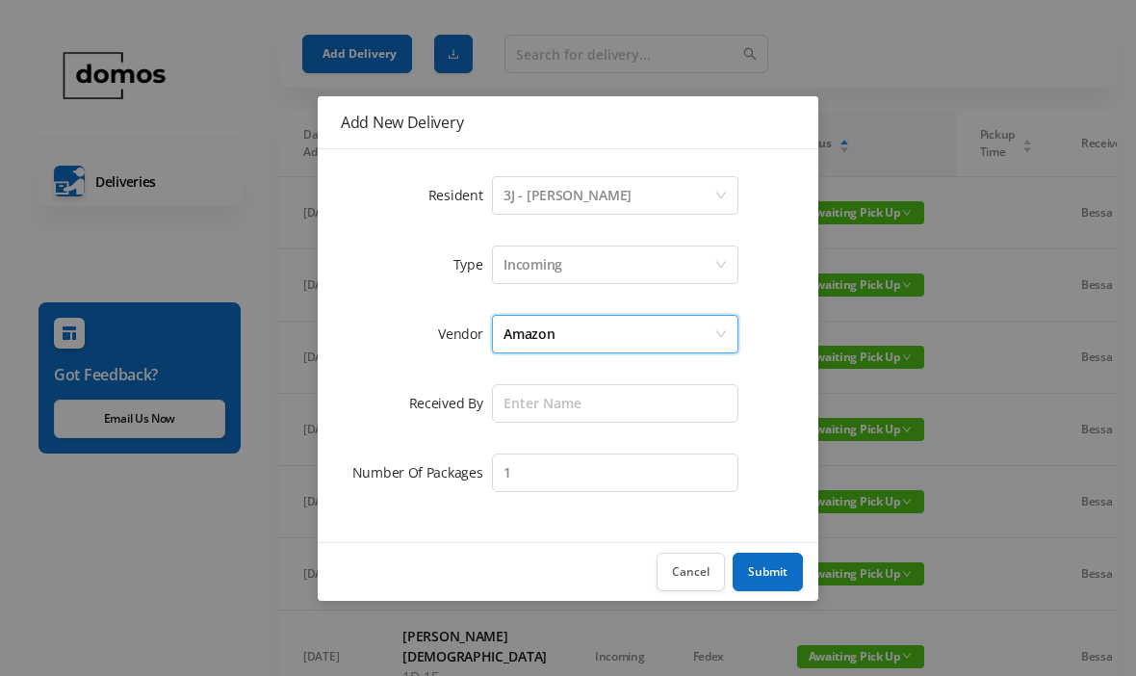
click at [598, 380] on div at bounding box center [615, 403] width 247 height 46
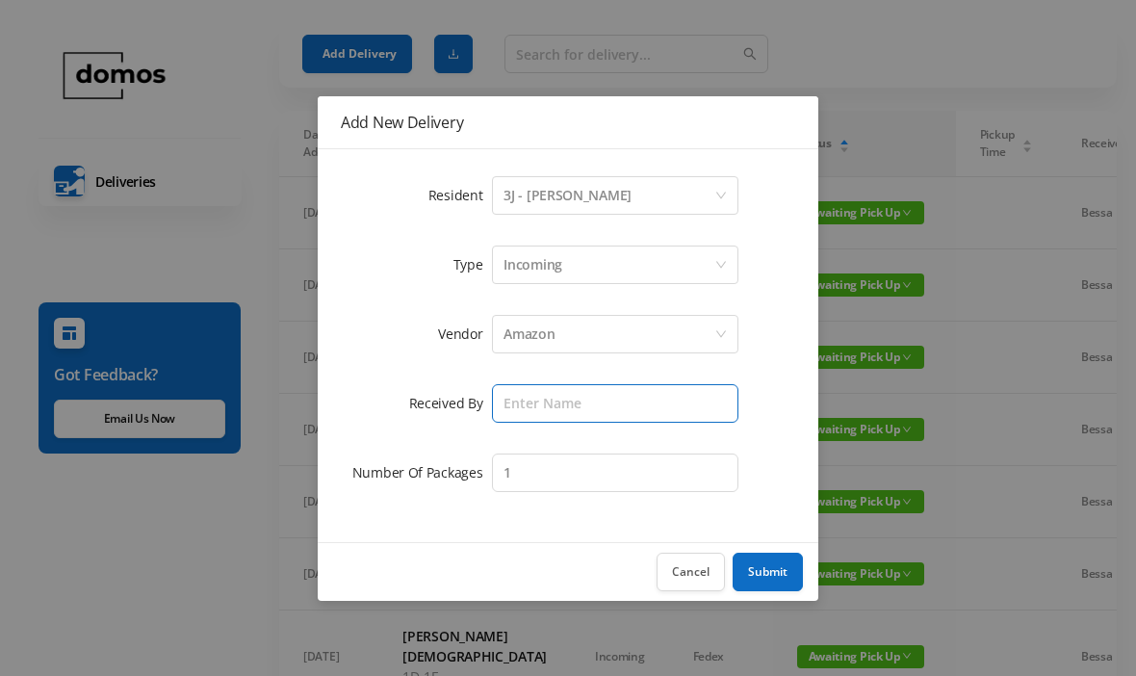
click at [620, 405] on input "text" at bounding box center [615, 403] width 247 height 39
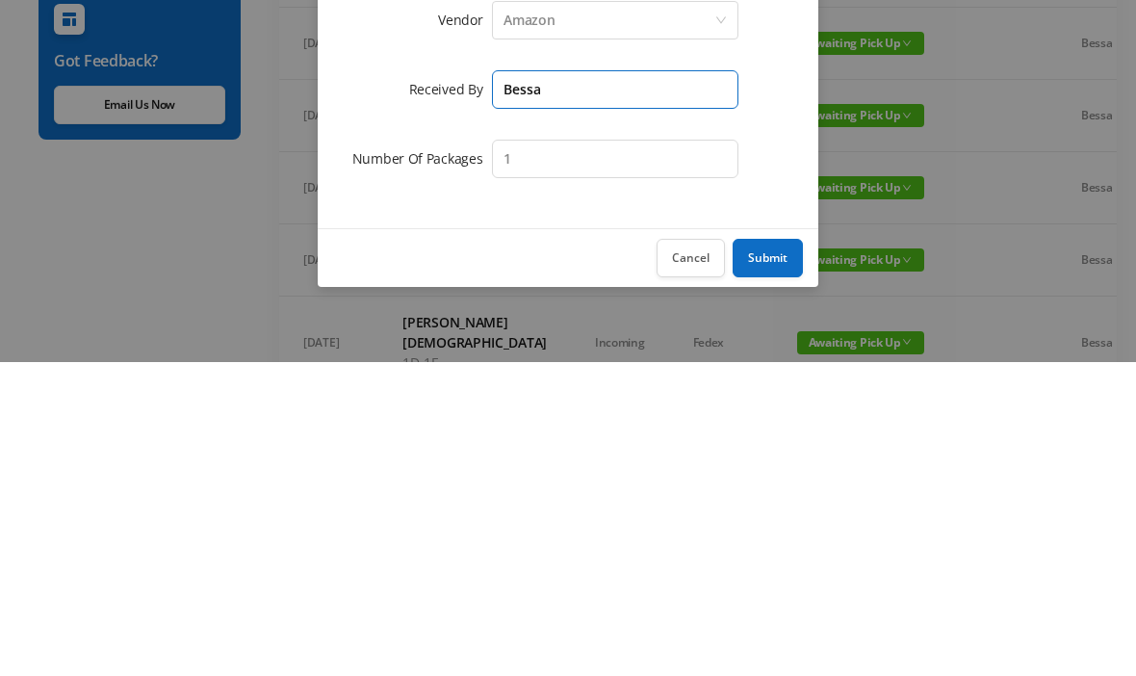
type input "Bessa"
click at [772, 553] on button "Submit" at bounding box center [768, 572] width 70 height 39
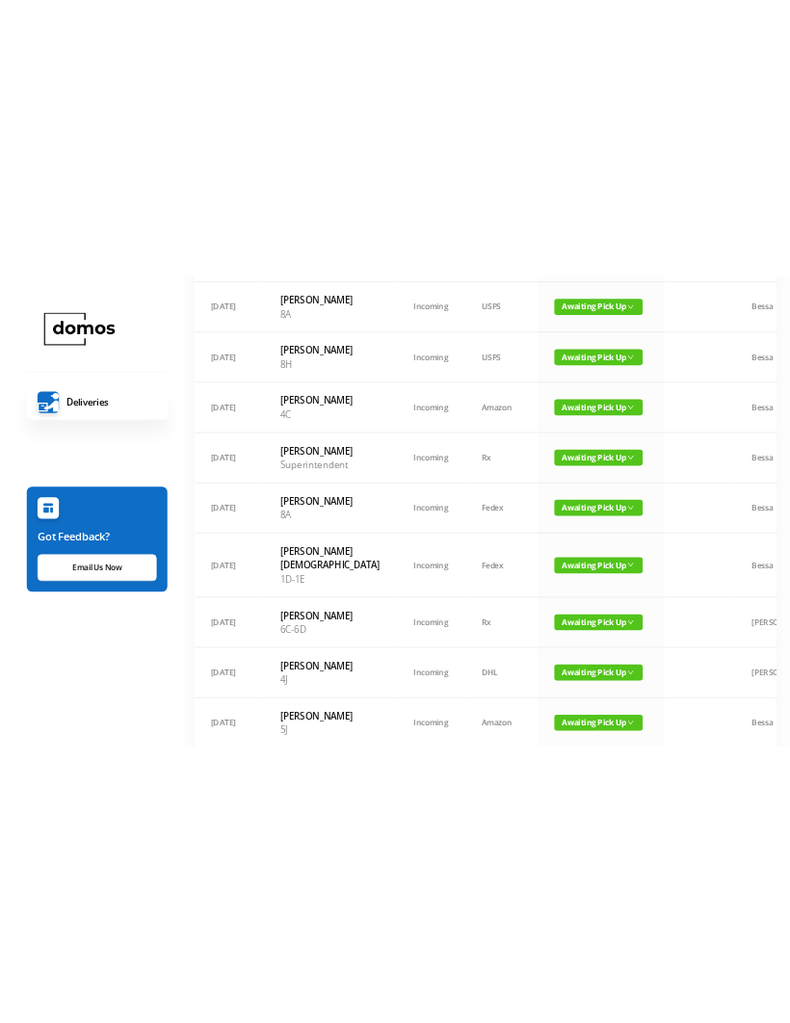
scroll to position [0, 0]
